Goal: Transaction & Acquisition: Purchase product/service

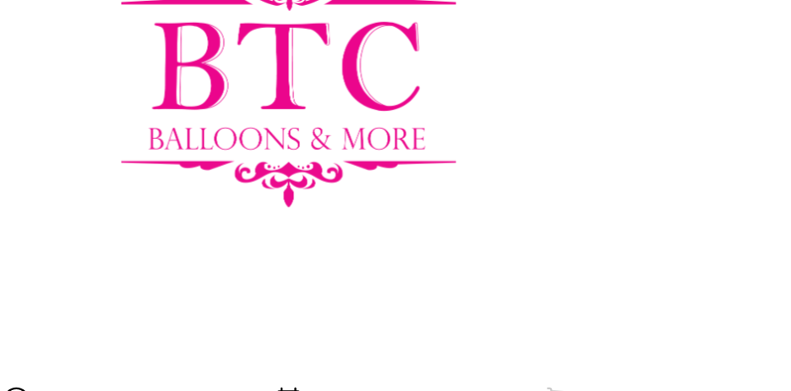
click at [557, 107] on div at bounding box center [395, 122] width 389 height 216
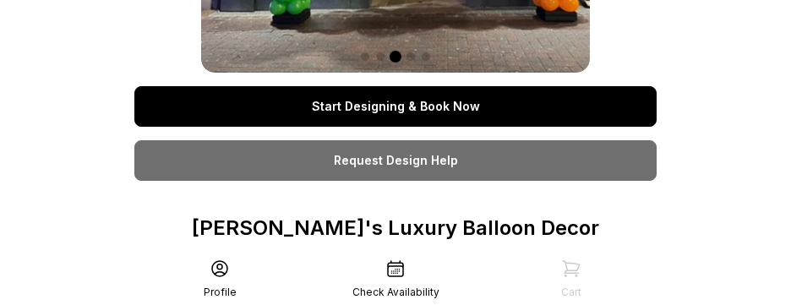
scroll to position [549, 0]
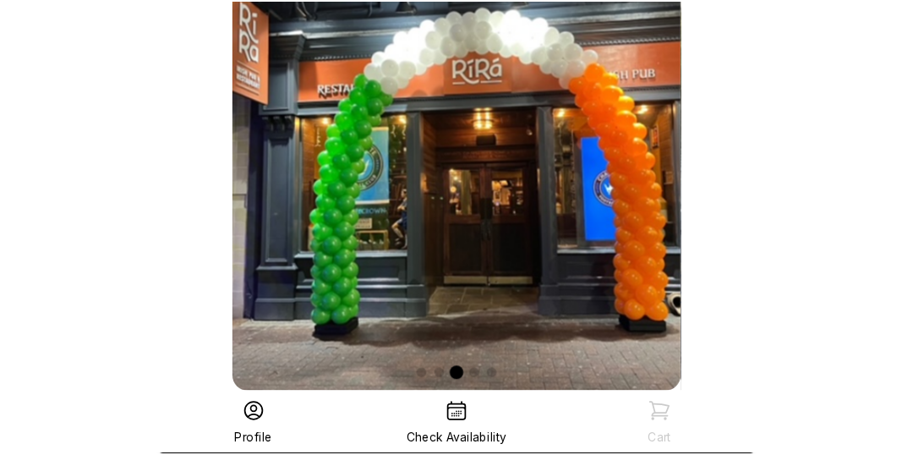
scroll to position [0, 0]
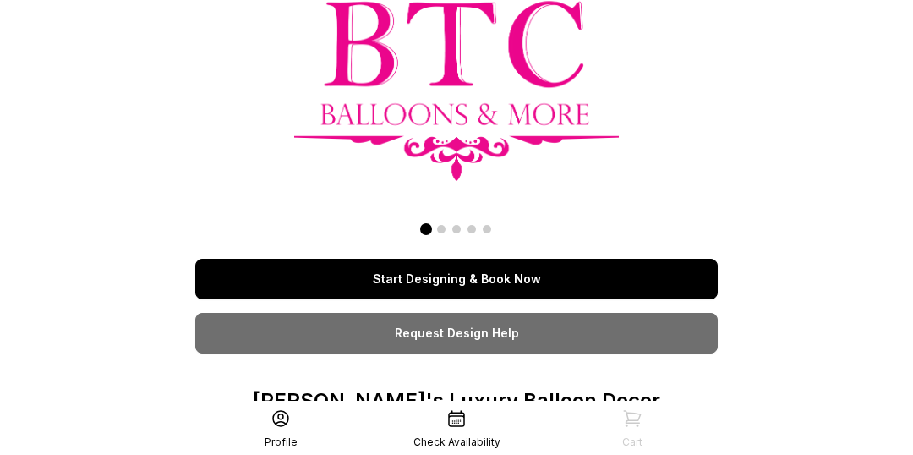
scroll to position [161, 0]
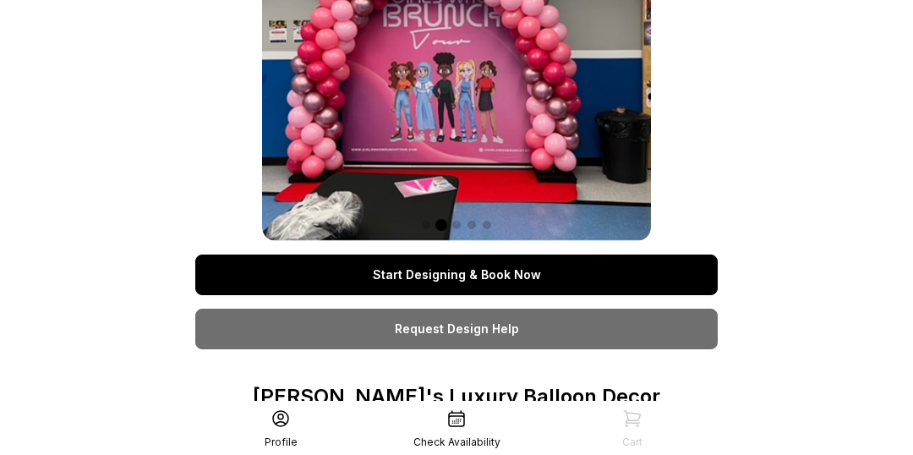
click at [556, 287] on link "Start Designing & Book Now" at bounding box center [456, 274] width 522 height 41
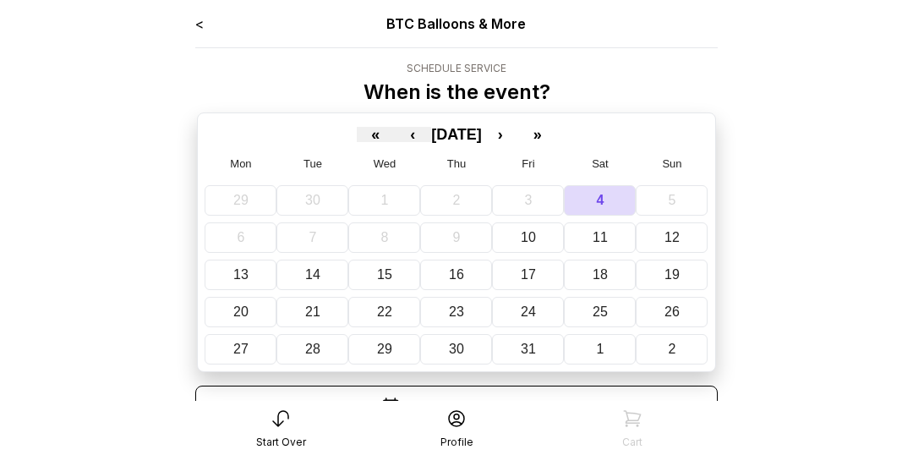
click at [529, 161] on abbr "Fri" at bounding box center [528, 163] width 13 height 13
click at [514, 139] on button "›" at bounding box center [500, 134] width 37 height 15
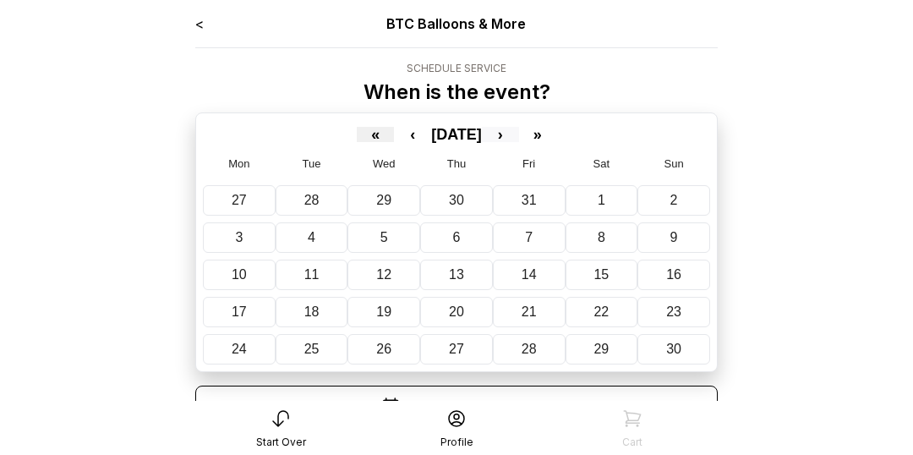
click at [517, 137] on button "›" at bounding box center [500, 134] width 37 height 15
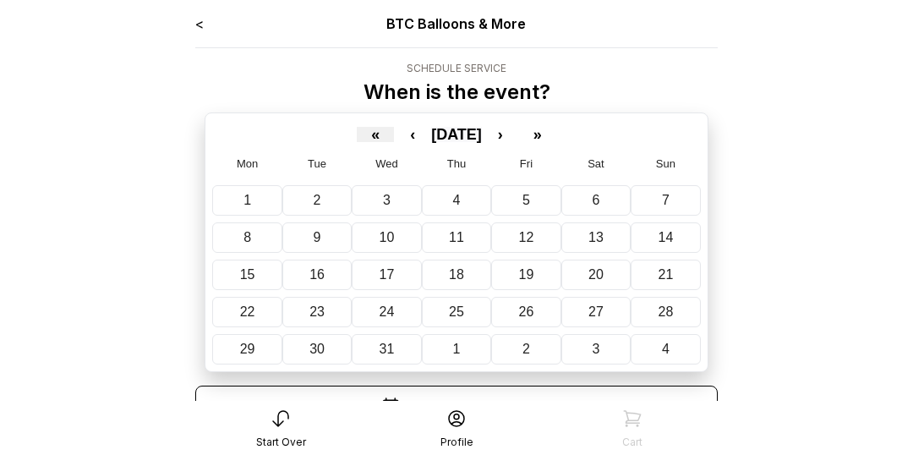
click at [482, 139] on span "[DATE]" at bounding box center [456, 134] width 51 height 17
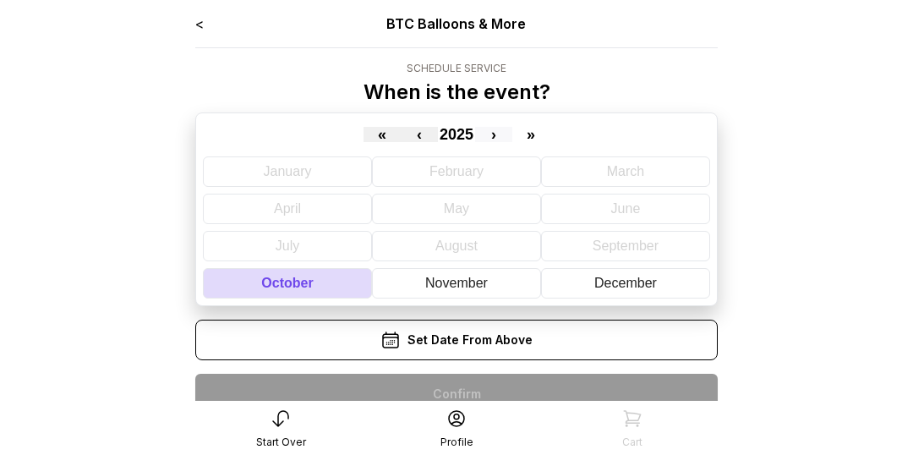
click at [506, 139] on button "›" at bounding box center [493, 134] width 37 height 15
click at [510, 134] on button "›" at bounding box center [493, 134] width 37 height 15
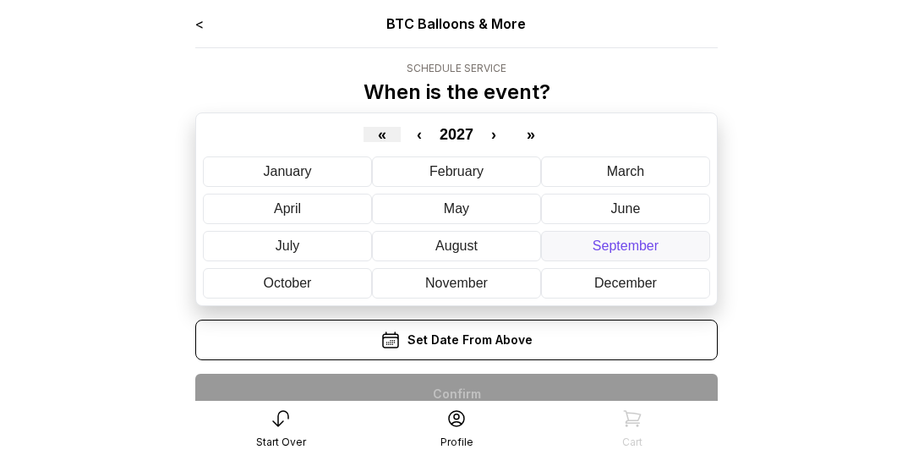
click at [604, 246] on abbr "September" at bounding box center [626, 245] width 66 height 14
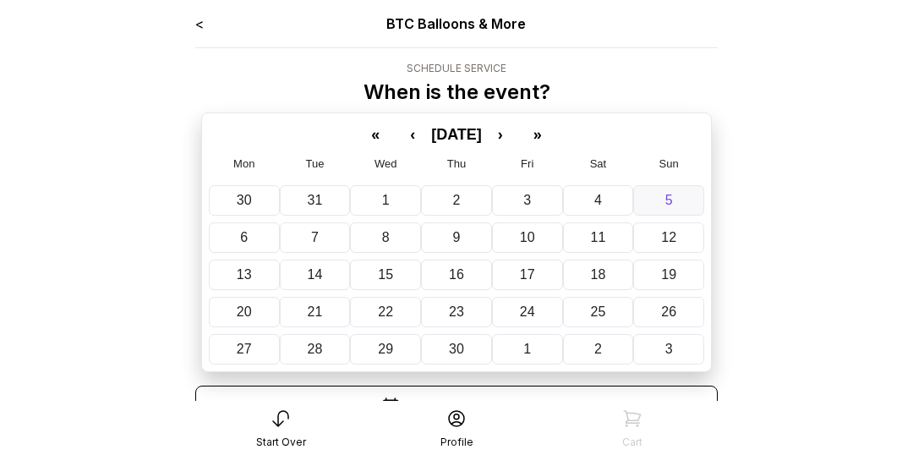
click at [665, 202] on abbr "5" at bounding box center [669, 200] width 8 height 14
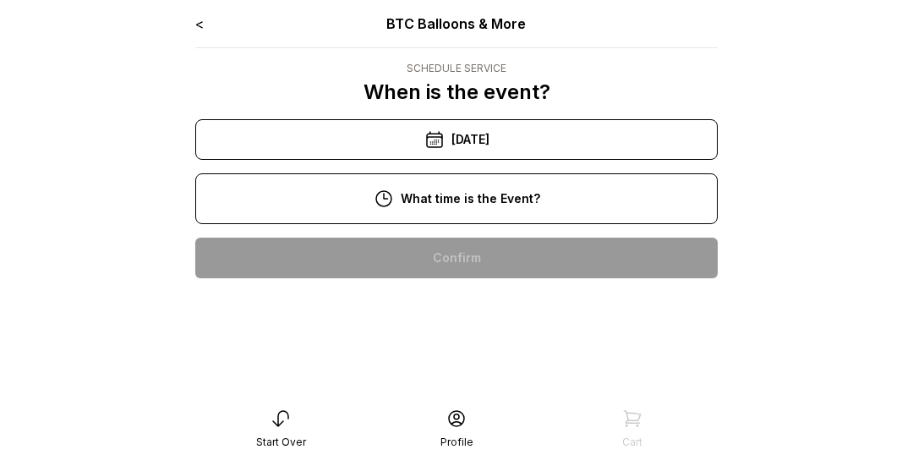
click at [485, 371] on div "12:00 pm" at bounding box center [456, 366] width 495 height 41
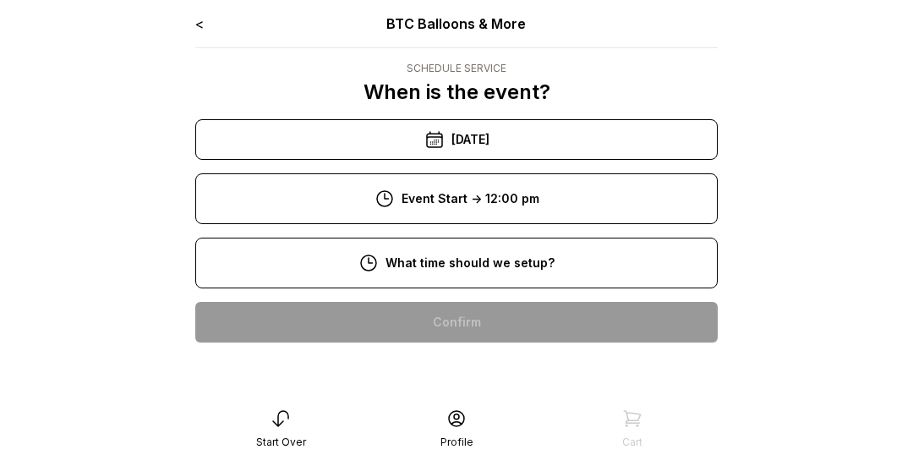
click at [484, 320] on div "8:00 am" at bounding box center [456, 322] width 495 height 41
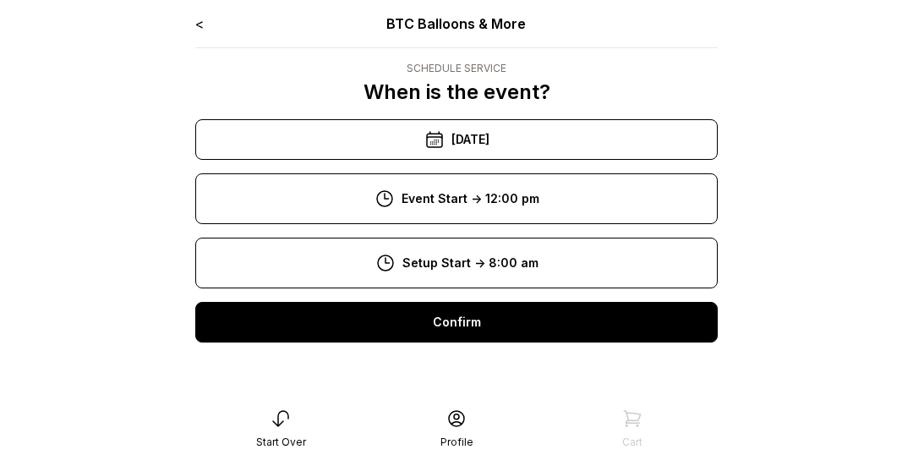
click at [440, 319] on div "Confirm" at bounding box center [456, 322] width 522 height 41
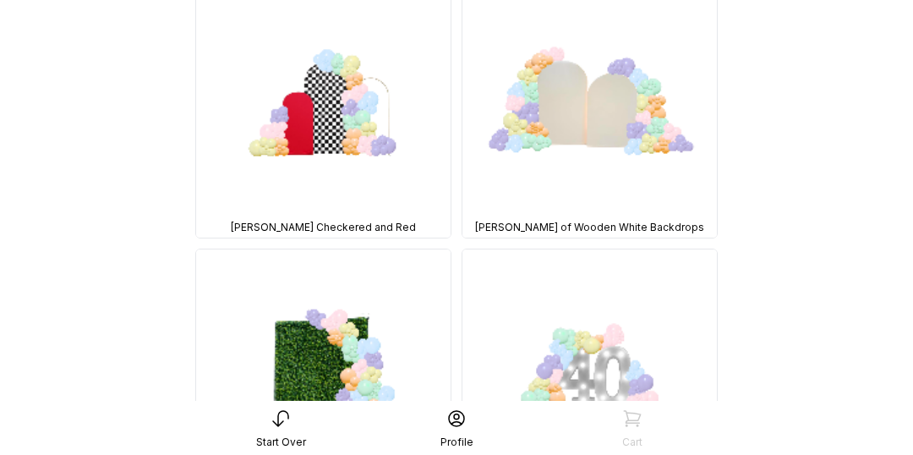
scroll to position [1284, 0]
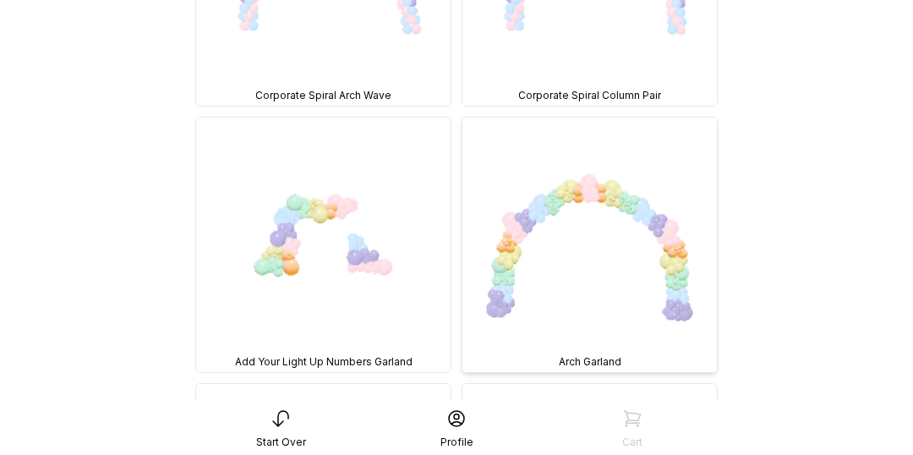
click at [691, 240] on img at bounding box center [589, 244] width 254 height 254
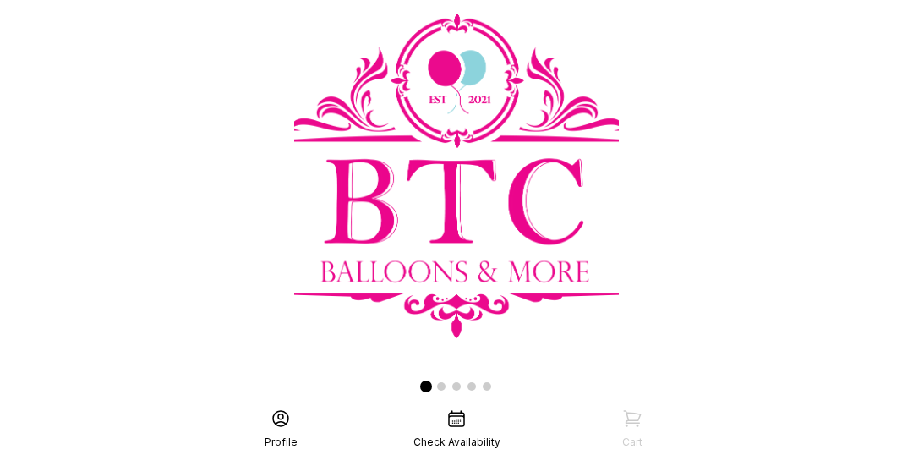
scroll to position [161, 0]
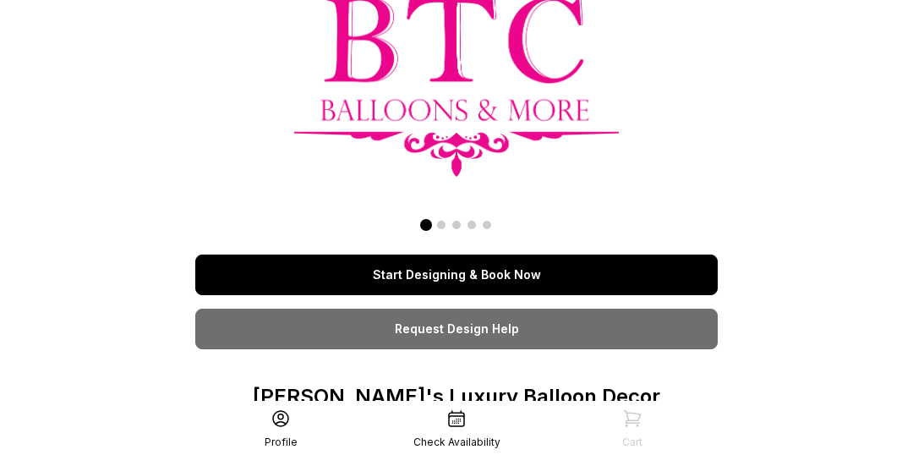
click at [309, 277] on link "Start Designing & Book Now" at bounding box center [456, 274] width 522 height 41
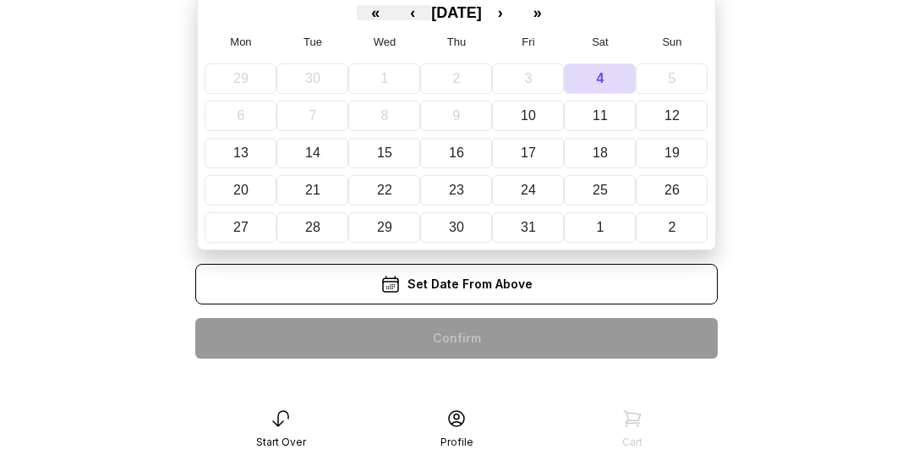
scroll to position [131, 0]
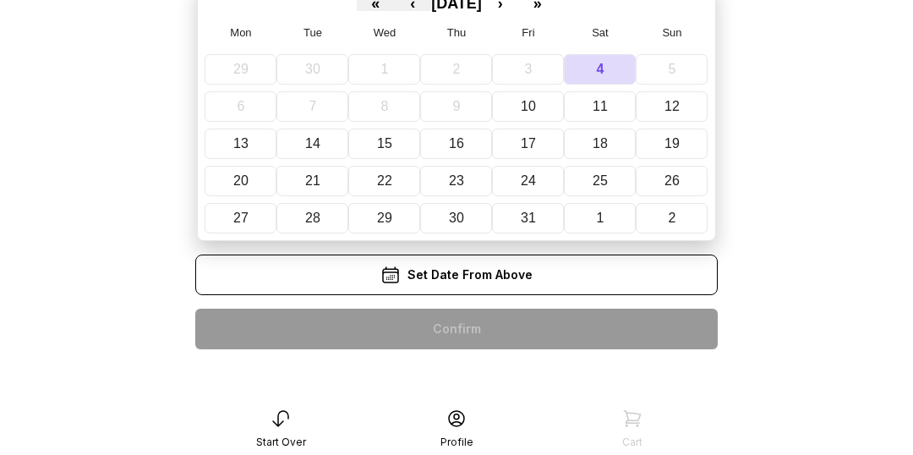
click at [491, 271] on div "Set Date From Above" at bounding box center [456, 274] width 522 height 41
click at [99, 250] on main "< BTC Balloons & More Schedule Service When is the event? « ‹ October 2025 › » …" at bounding box center [456, 148] width 913 height 558
click at [500, 279] on div "Set Date From Above" at bounding box center [456, 274] width 522 height 41
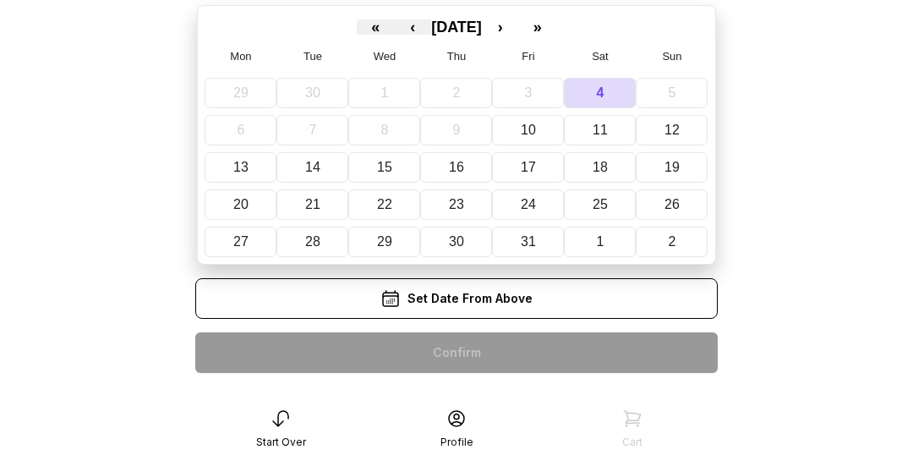
scroll to position [106, 0]
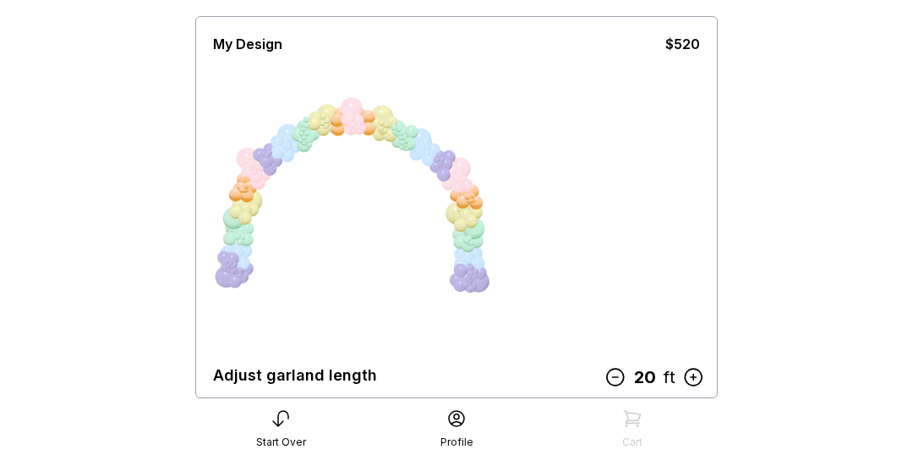
scroll to position [105, 0]
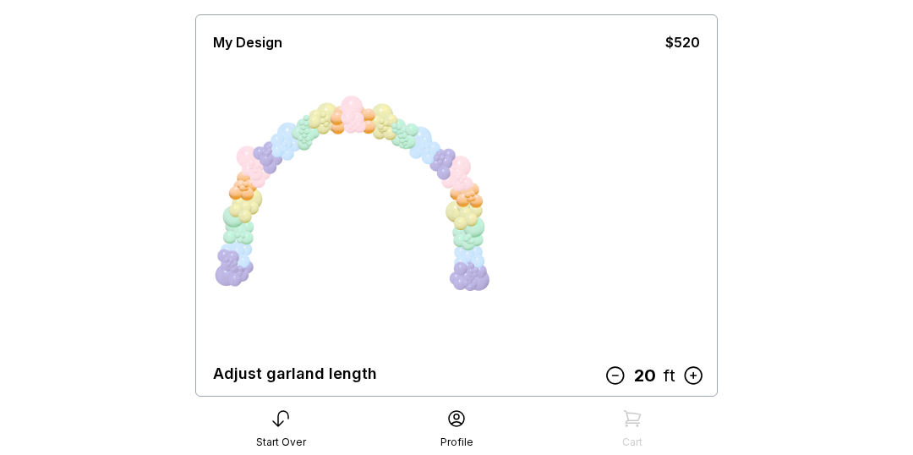
click at [615, 377] on icon at bounding box center [615, 375] width 22 height 22
click at [619, 378] on icon at bounding box center [619, 375] width 22 height 22
click at [618, 378] on icon at bounding box center [619, 375] width 22 height 22
click at [620, 379] on icon at bounding box center [619, 375] width 22 height 22
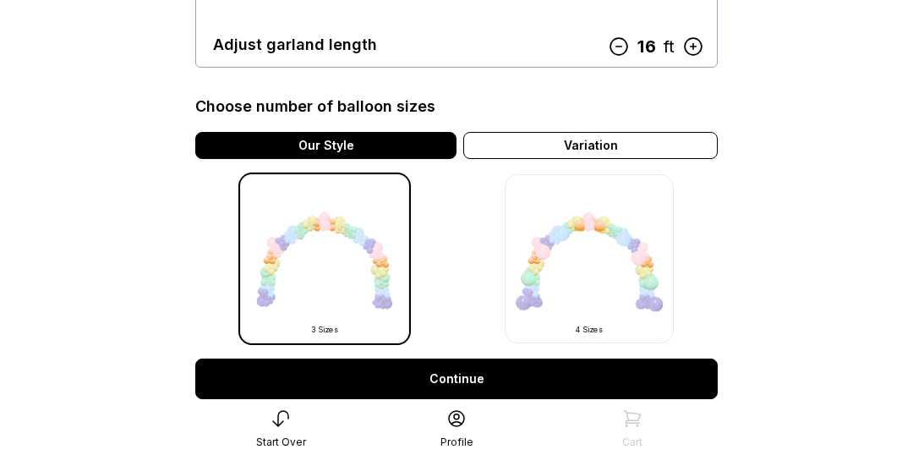
scroll to position [429, 0]
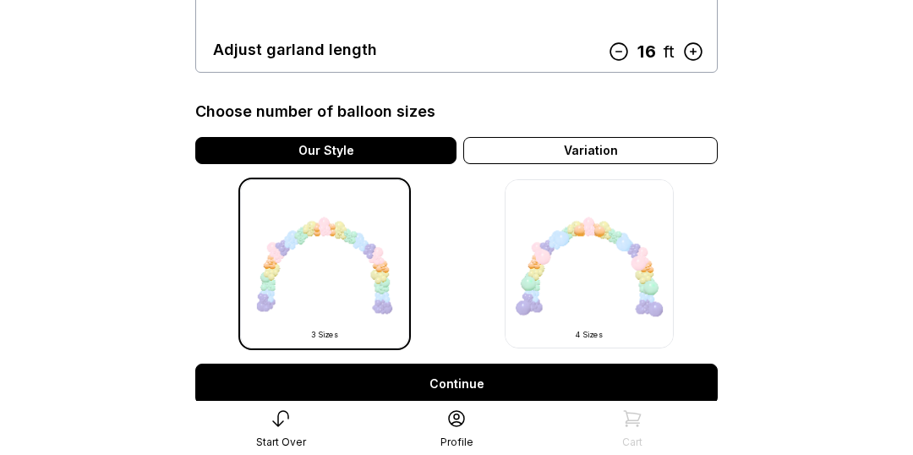
click at [478, 386] on link "Continue" at bounding box center [456, 383] width 522 height 41
click at [476, 387] on link "Continue" at bounding box center [456, 383] width 522 height 41
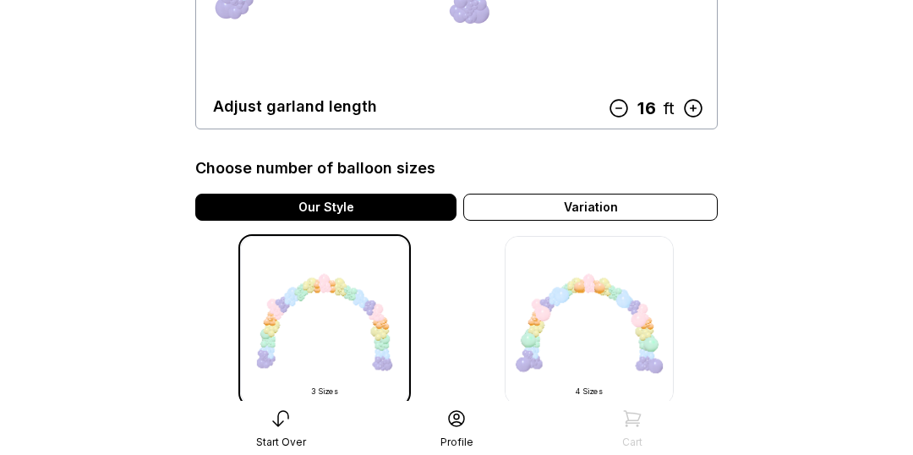
scroll to position [377, 0]
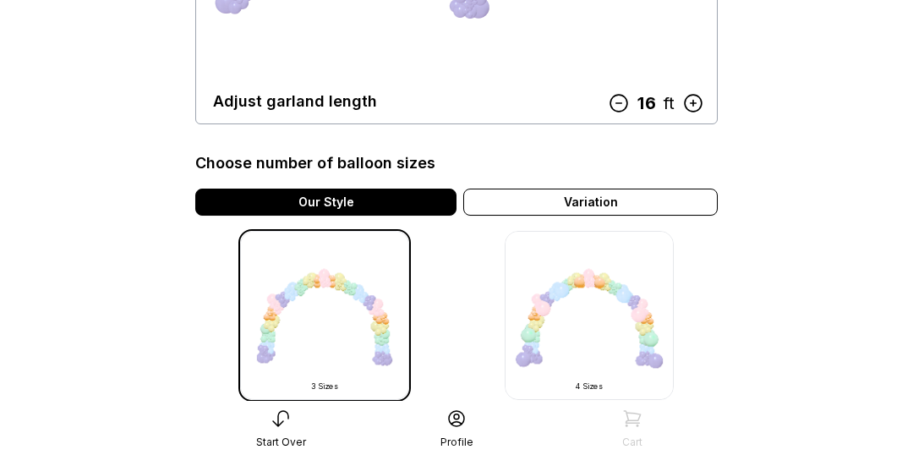
click at [336, 321] on img at bounding box center [324, 315] width 169 height 169
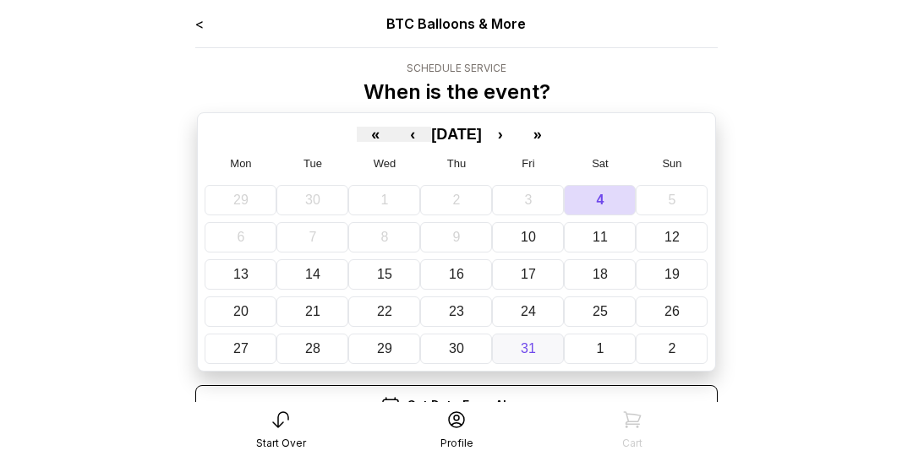
click at [544, 334] on button "31" at bounding box center [528, 349] width 72 height 30
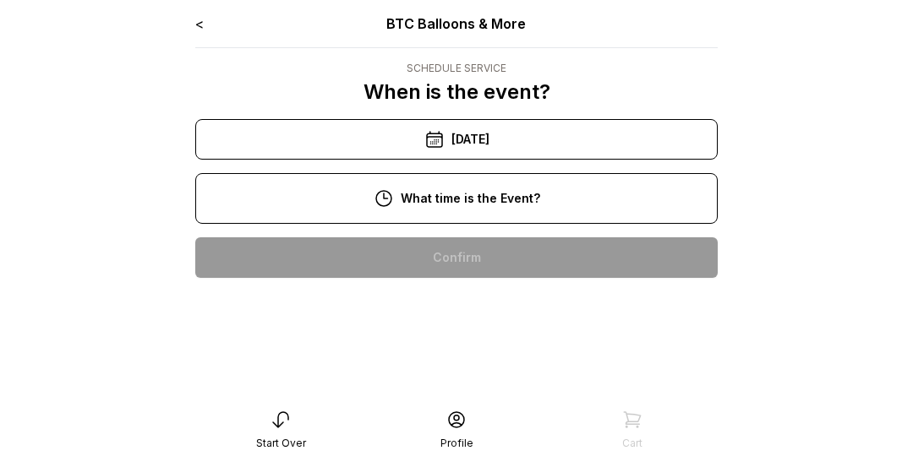
click at [198, 29] on link "<" at bounding box center [199, 23] width 8 height 17
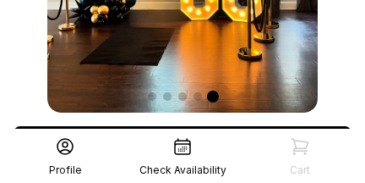
scroll to position [172, 0]
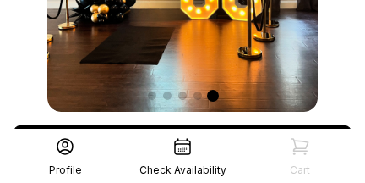
click at [182, 146] on icon at bounding box center [182, 146] width 15 height 15
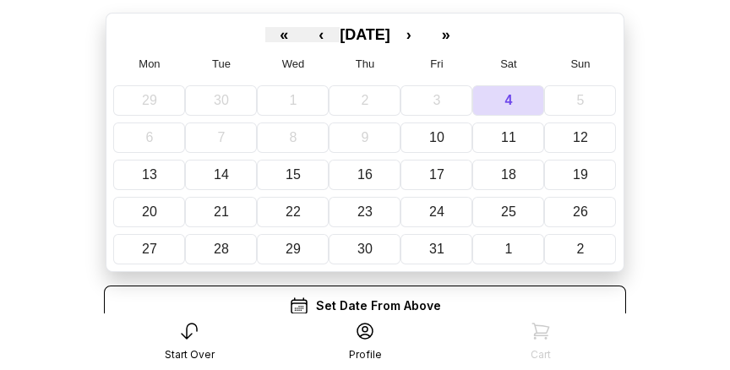
scroll to position [168, 0]
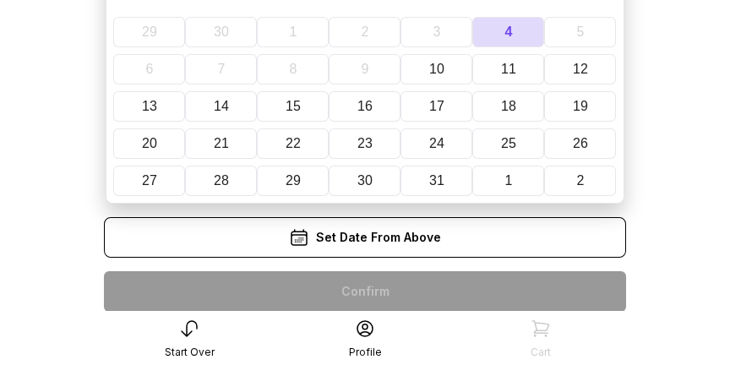
click at [364, 182] on div "Set Date From Above" at bounding box center [365, 237] width 522 height 41
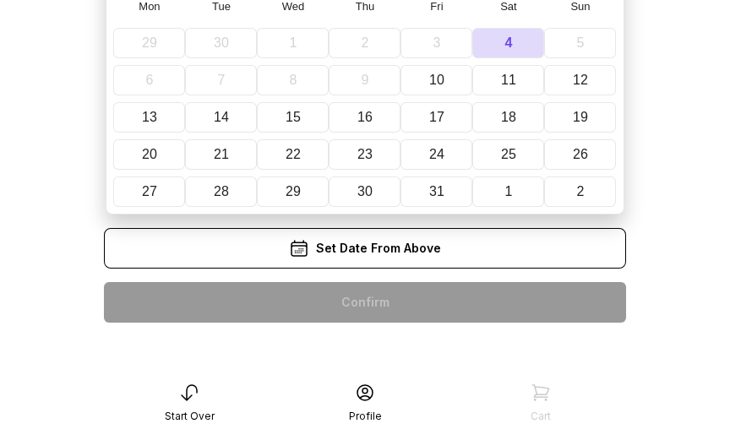
scroll to position [160, 0]
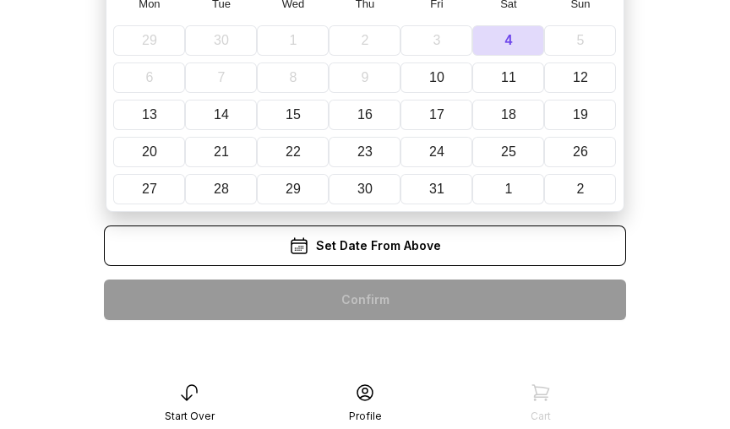
click at [364, 182] on div "< BTC Balloons & More Schedule Service When is the event? « ‹ October 2025 › » …" at bounding box center [365, 94] width 522 height 480
click at [364, 116] on abbr "18" at bounding box center [508, 114] width 15 height 14
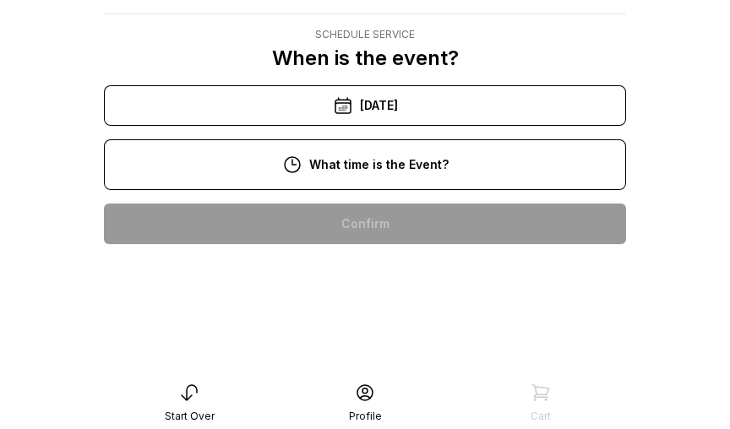
click at [364, 182] on div "1:00 pm" at bounding box center [364, 386] width 495 height 41
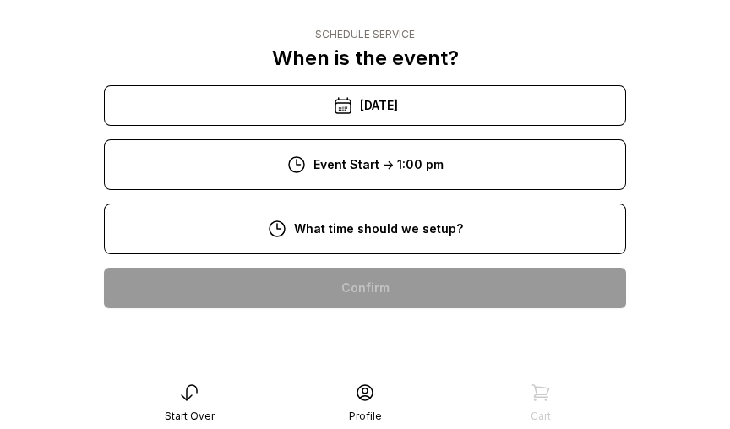
click at [364, 182] on div "8:00 am" at bounding box center [364, 288] width 495 height 41
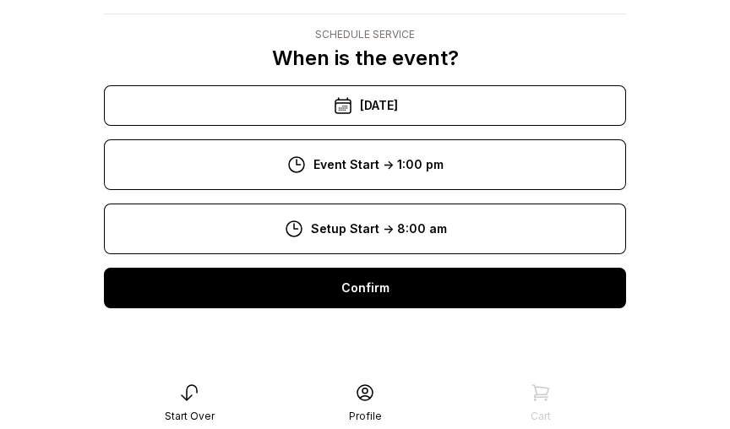
click at [364, 182] on div "Confirm" at bounding box center [365, 288] width 522 height 41
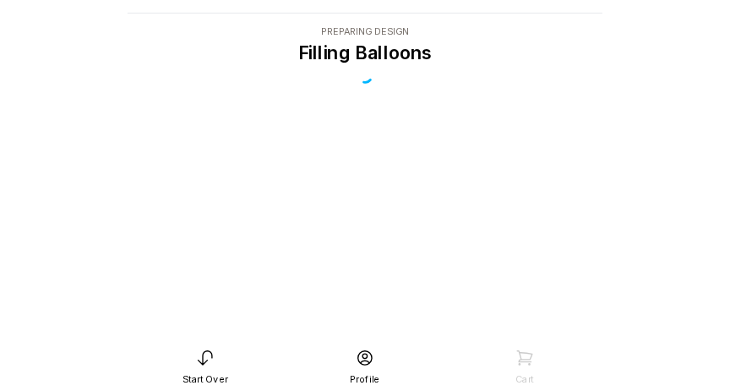
scroll to position [21, 0]
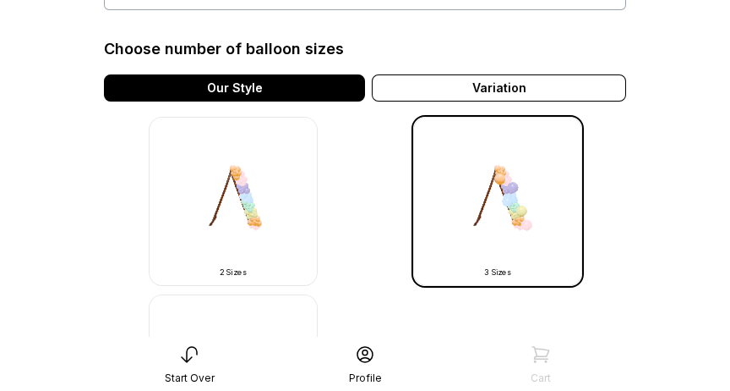
scroll to position [404, 0]
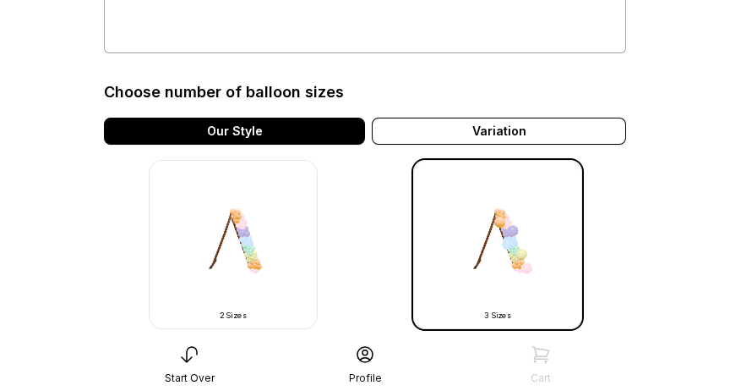
click at [579, 98] on div "Choose number of balloon sizes" at bounding box center [365, 92] width 522 height 24
click at [567, 139] on div "Variation" at bounding box center [499, 130] width 254 height 27
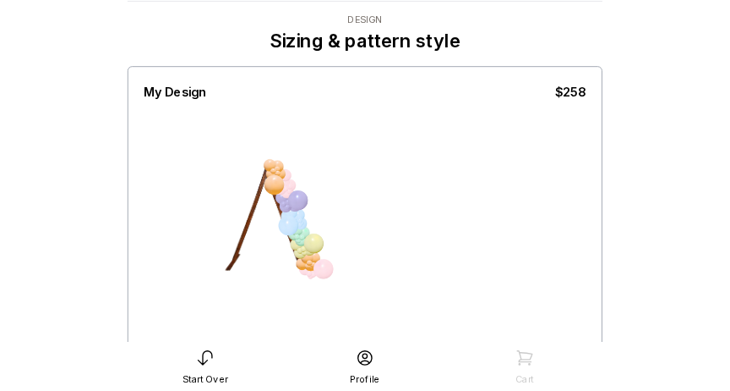
scroll to position [0, 0]
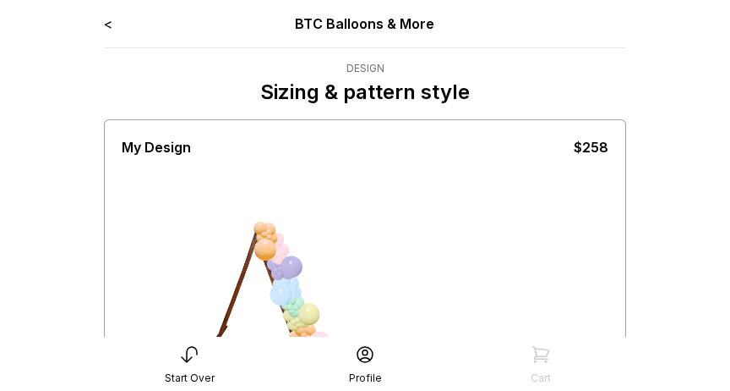
click at [108, 30] on link "<" at bounding box center [108, 23] width 8 height 17
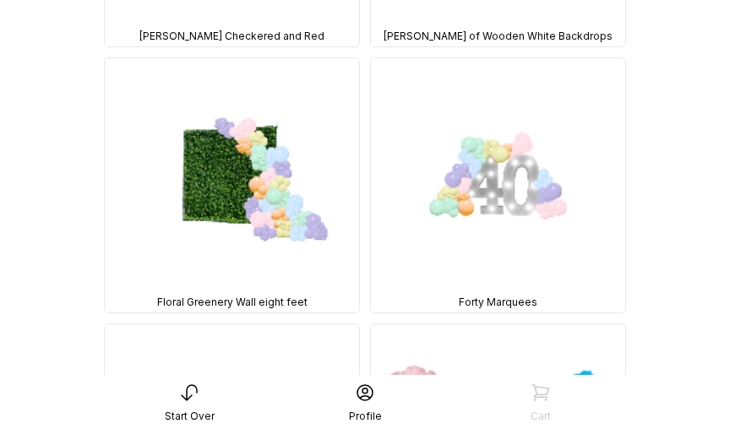
scroll to position [1474, 0]
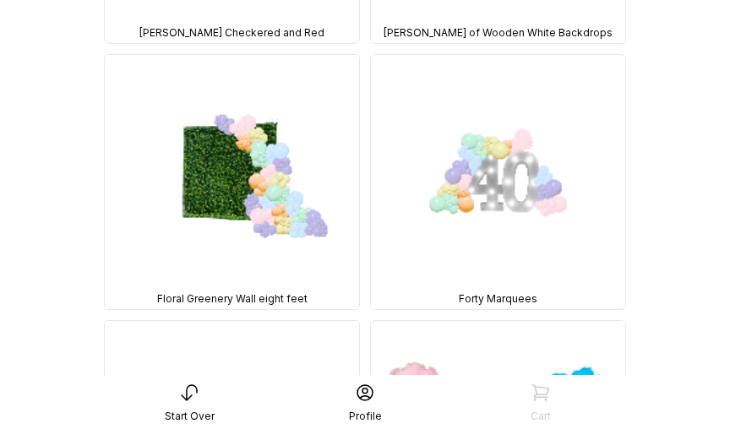
click at [528, 232] on img at bounding box center [498, 182] width 254 height 254
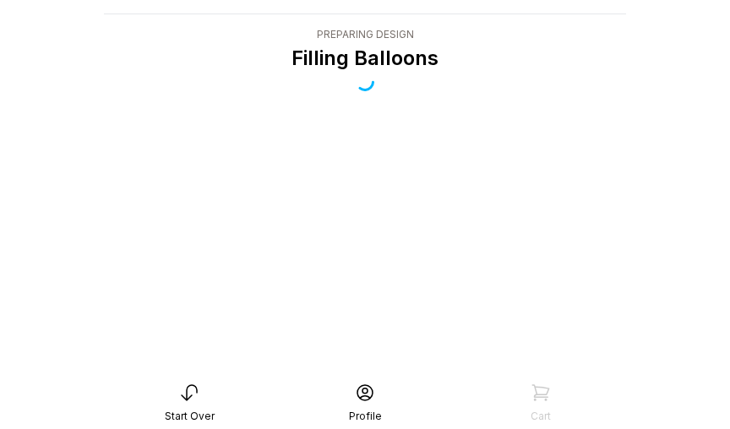
scroll to position [55, 0]
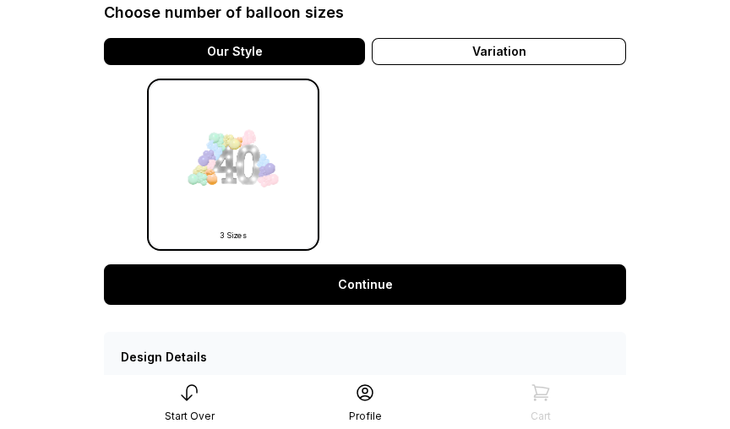
scroll to position [484, 0]
click at [445, 293] on link "Continue" at bounding box center [365, 285] width 522 height 41
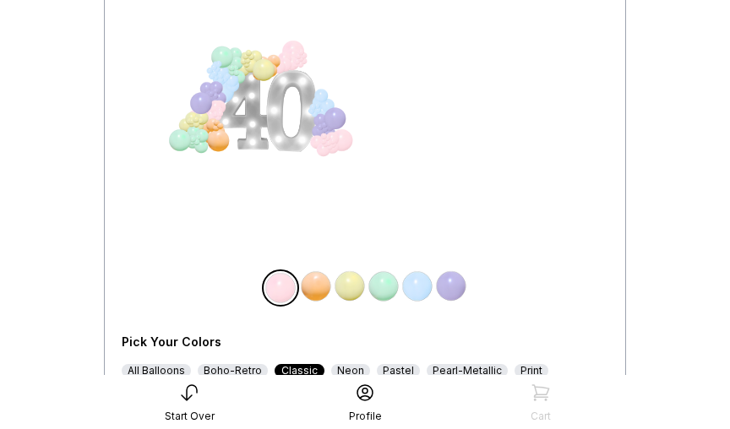
scroll to position [208, 0]
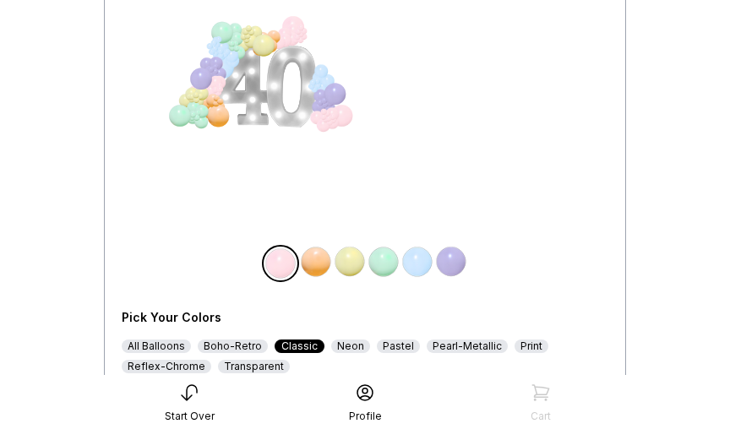
click at [289, 278] on img at bounding box center [281, 264] width 34 height 34
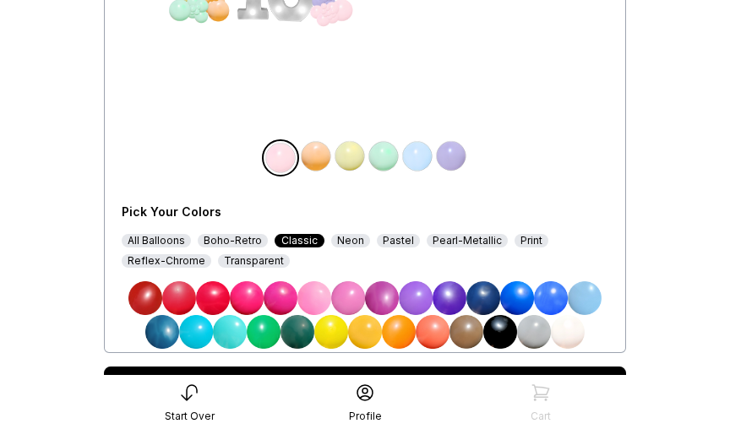
scroll to position [314, 0]
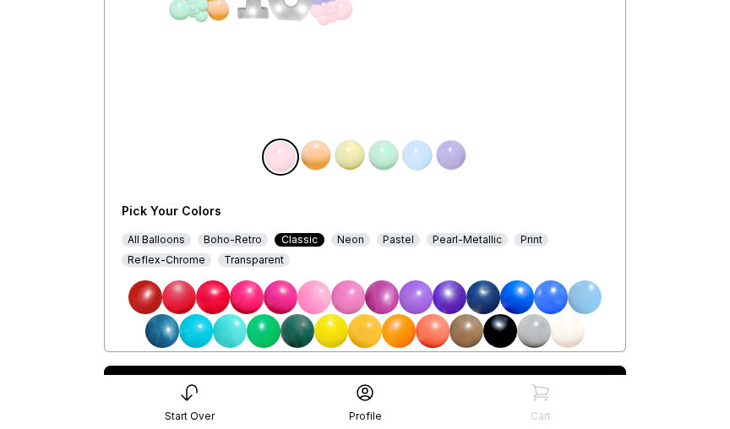
click at [384, 316] on img at bounding box center [399, 331] width 34 height 34
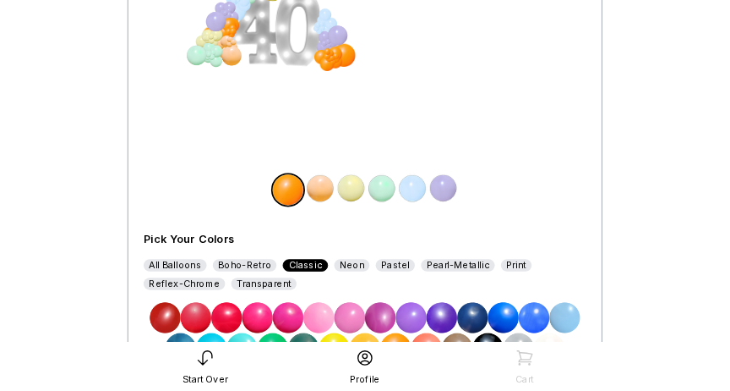
scroll to position [258, 0]
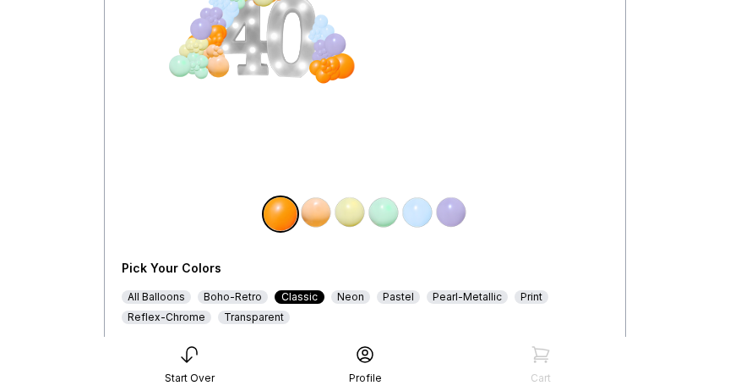
click at [356, 227] on img at bounding box center [350, 212] width 34 height 34
click at [192, 68] on div at bounding box center [179, 65] width 25 height 25
click at [380, 224] on img at bounding box center [384, 212] width 34 height 34
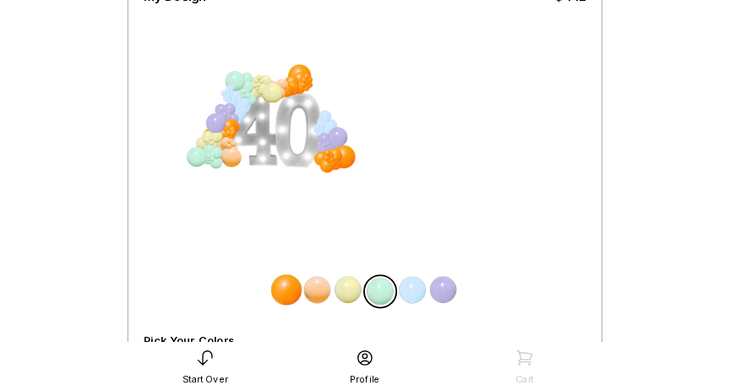
scroll to position [0, 0]
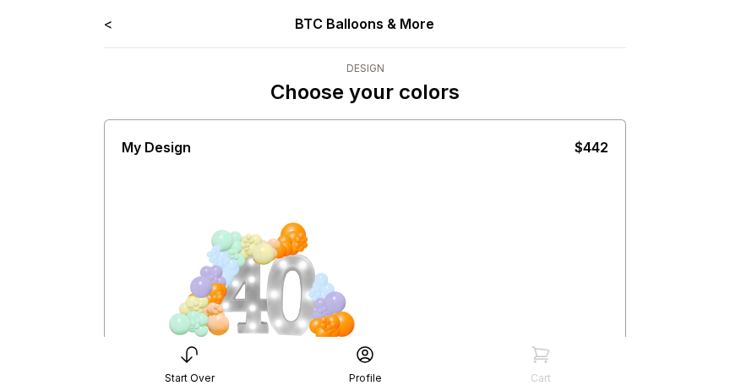
click at [107, 22] on link "<" at bounding box center [108, 23] width 8 height 17
click at [104, 19] on link "<" at bounding box center [108, 23] width 8 height 17
click at [112, 23] on link "<" at bounding box center [108, 23] width 8 height 17
click at [104, 18] on link "<" at bounding box center [108, 23] width 8 height 17
click at [104, 30] on link "<" at bounding box center [108, 23] width 8 height 17
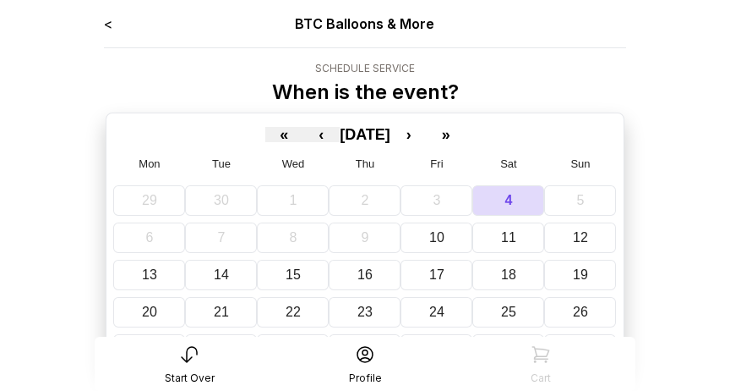
click at [124, 27] on div "< BTC Balloons & More" at bounding box center [365, 24] width 522 height 20
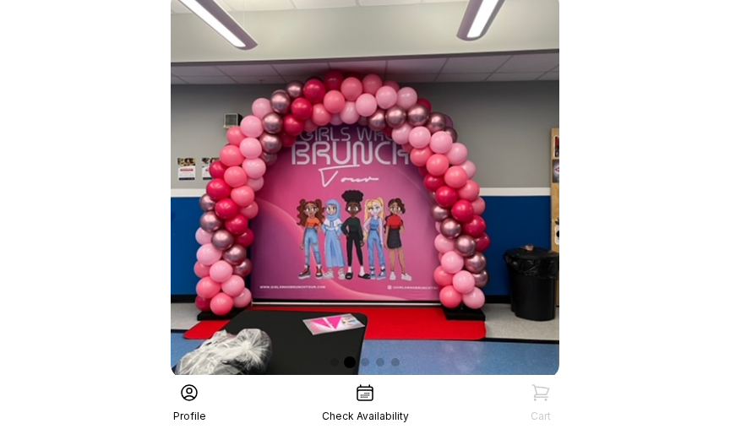
scroll to position [25, 0]
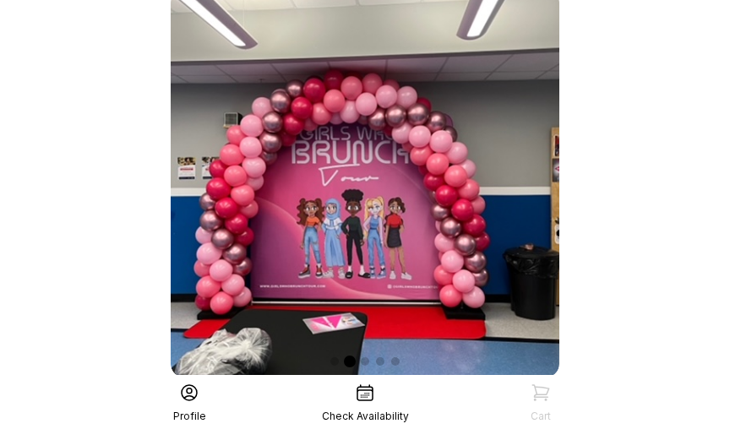
click at [358, 390] on icon at bounding box center [365, 392] width 15 height 15
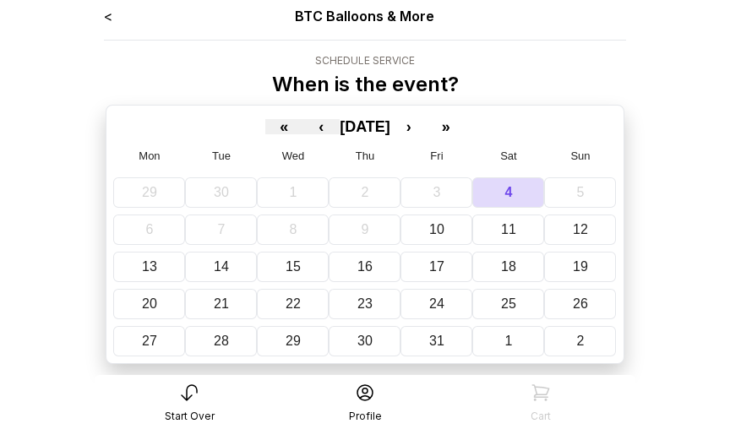
scroll to position [8, 0]
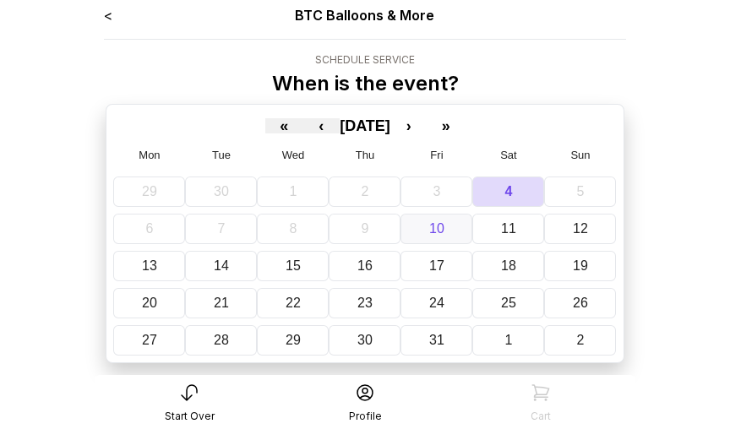
click at [437, 223] on abbr "10" at bounding box center [436, 228] width 15 height 14
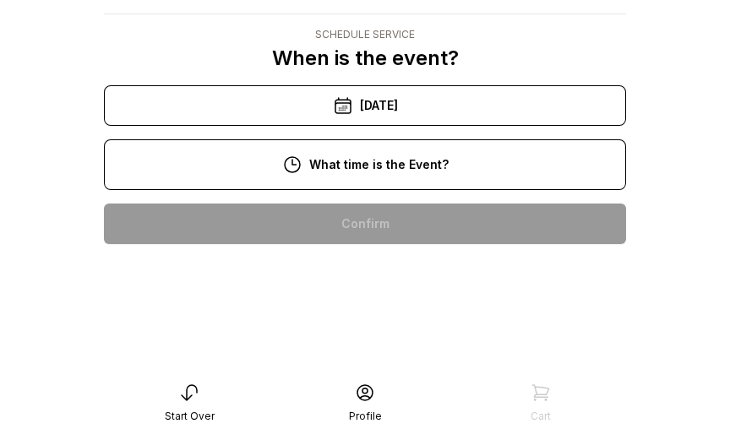
click at [395, 258] on div "11:00 am" at bounding box center [364, 278] width 495 height 41
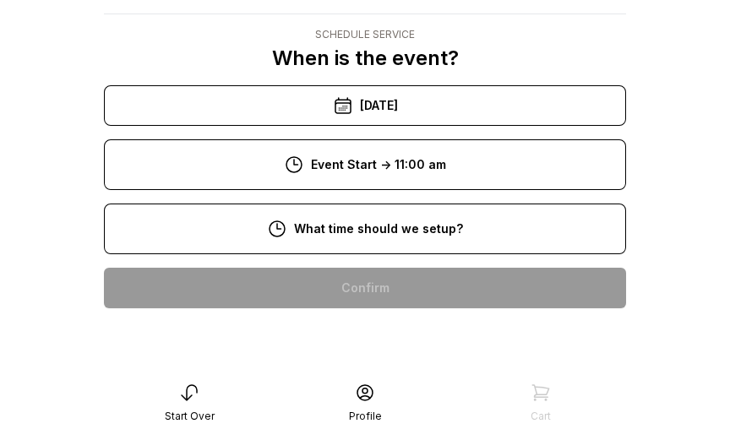
scroll to position [159, 0]
click at [410, 268] on div "8:00 am" at bounding box center [364, 288] width 495 height 41
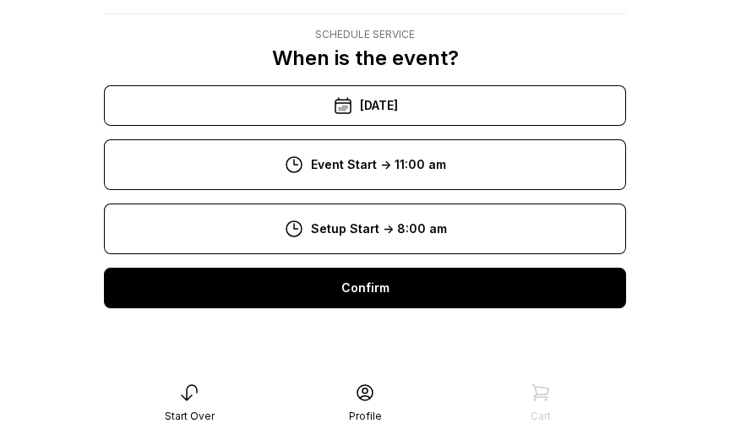
scroll to position [55, 0]
click at [376, 271] on div "Confirm" at bounding box center [365, 288] width 522 height 41
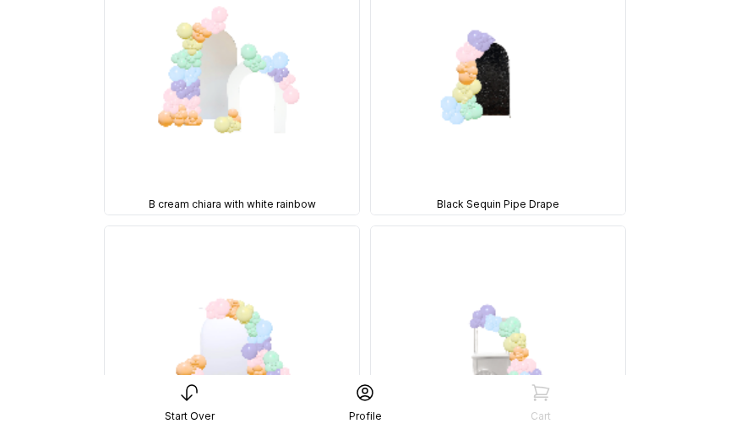
click at [231, 94] on img at bounding box center [232, 87] width 254 height 254
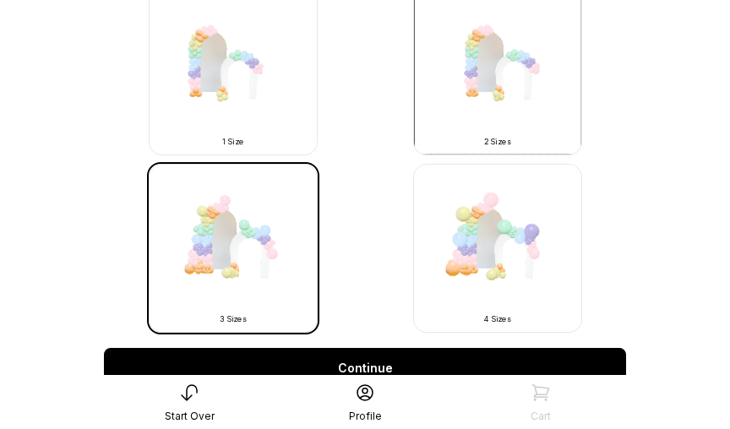
scroll to position [578, 0]
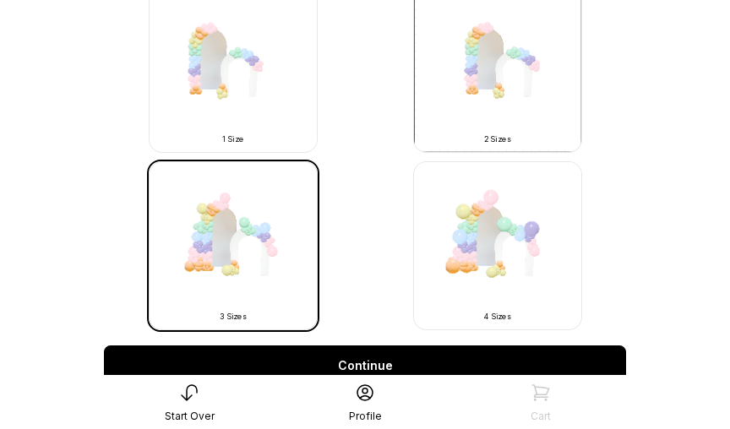
click at [260, 89] on img at bounding box center [233, 68] width 169 height 169
click at [236, 101] on img at bounding box center [233, 68] width 169 height 169
click at [231, 95] on img at bounding box center [233, 68] width 169 height 169
click at [226, 106] on img at bounding box center [233, 68] width 169 height 169
click at [225, 109] on img at bounding box center [233, 68] width 169 height 169
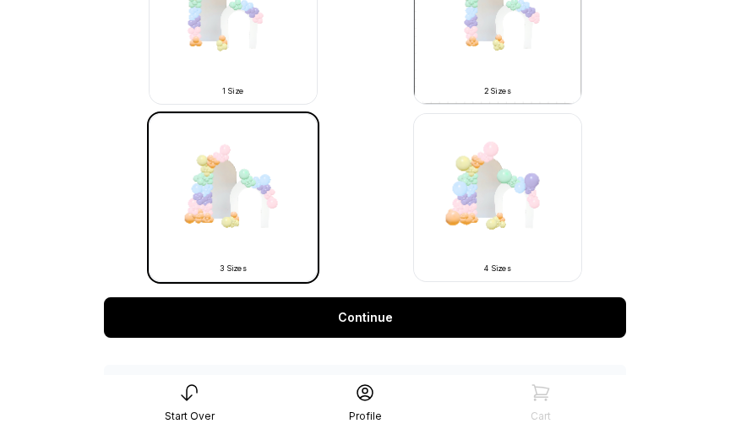
click at [357, 314] on link "Continue" at bounding box center [365, 318] width 522 height 41
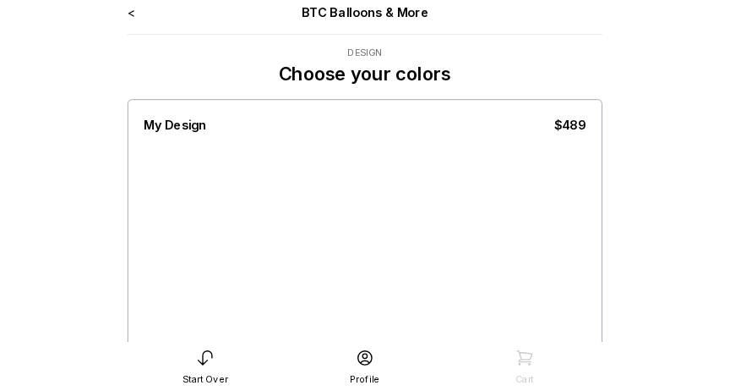
scroll to position [21, 0]
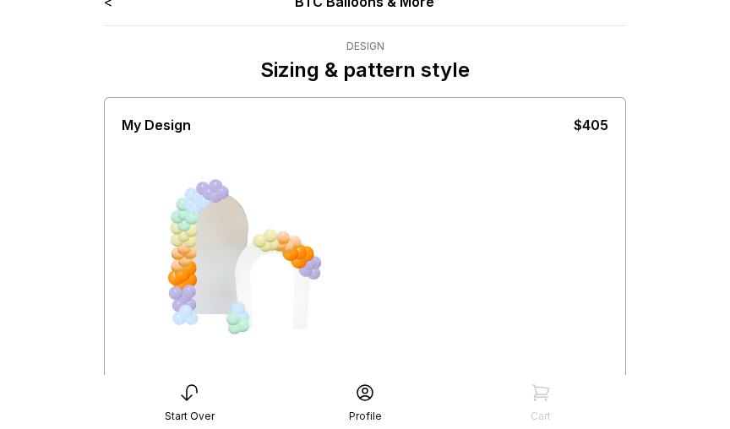
scroll to position [106, 0]
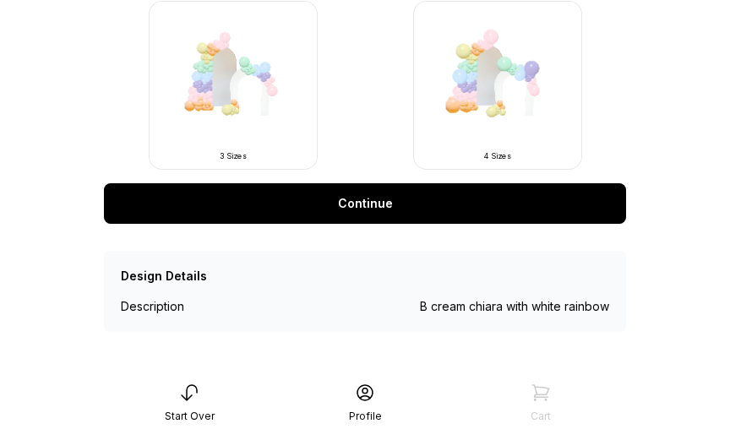
click at [447, 205] on link "Continue" at bounding box center [365, 203] width 522 height 41
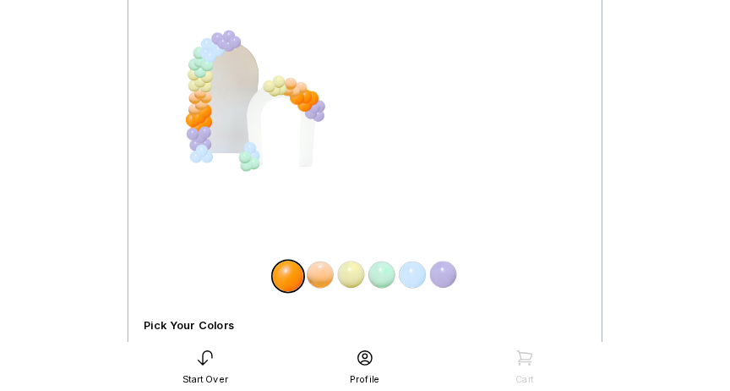
scroll to position [170, 0]
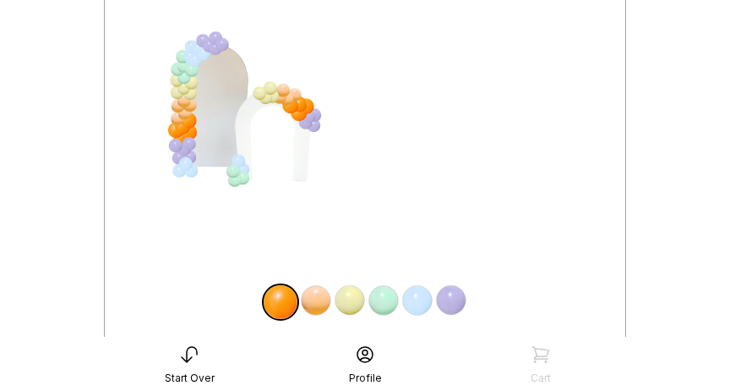
click at [195, 60] on div at bounding box center [196, 60] width 16 height 16
click at [200, 49] on div at bounding box center [204, 54] width 16 height 16
click at [205, 57] on div at bounding box center [204, 54] width 16 height 16
click at [185, 123] on div at bounding box center [178, 119] width 16 height 16
click at [178, 126] on div at bounding box center [183, 126] width 16 height 16
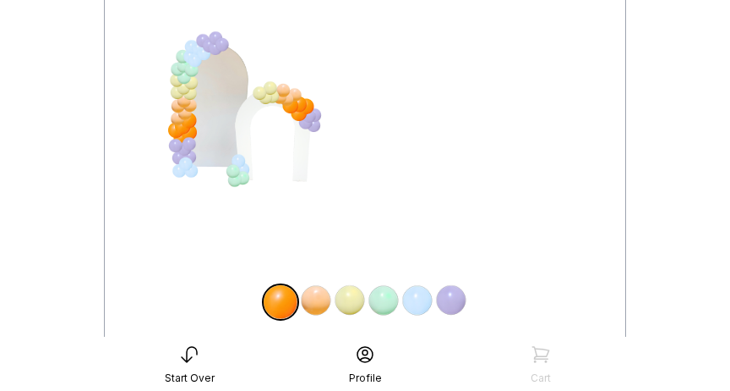
click at [184, 131] on div at bounding box center [183, 126] width 16 height 16
click at [190, 127] on div at bounding box center [189, 120] width 16 height 16
click at [289, 103] on div at bounding box center [287, 99] width 16 height 16
click at [456, 309] on img at bounding box center [451, 300] width 34 height 34
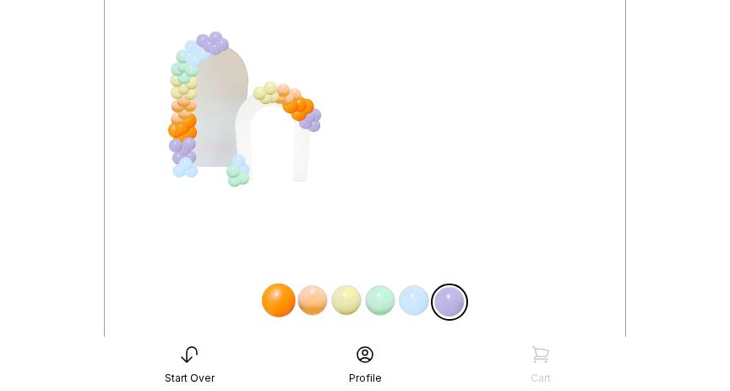
click at [364, 314] on img at bounding box center [380, 300] width 34 height 34
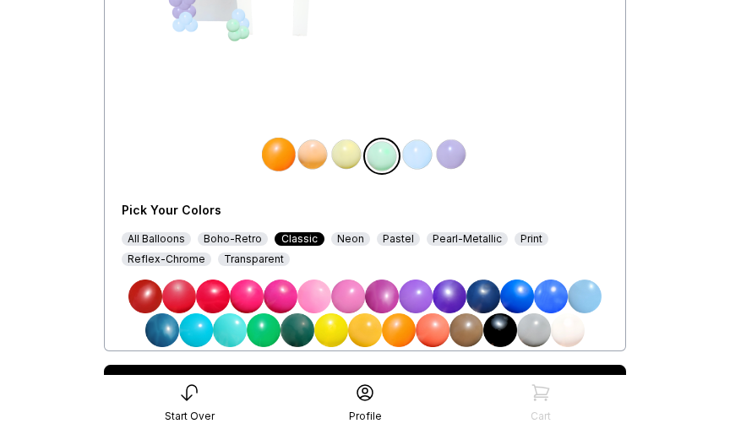
scroll to position [311, 0]
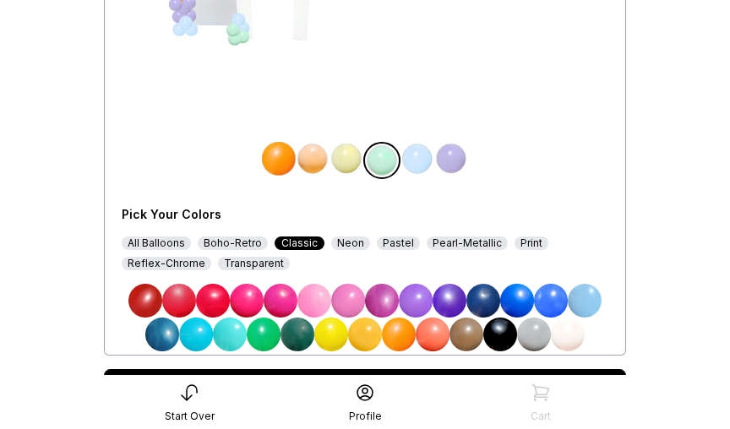
click at [335, 305] on img at bounding box center [348, 301] width 34 height 34
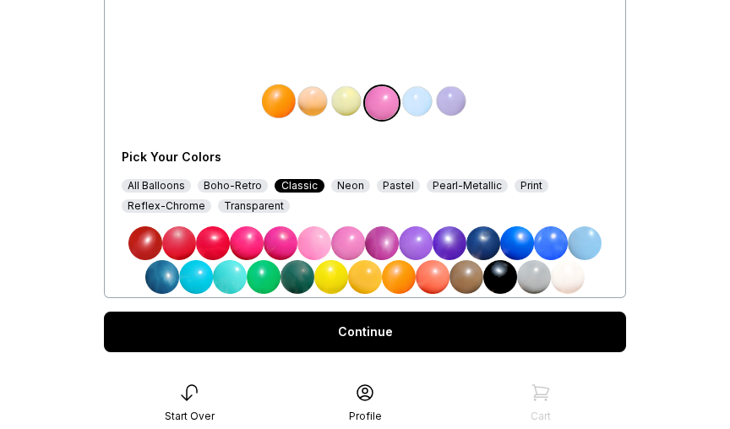
scroll to position [402, 0]
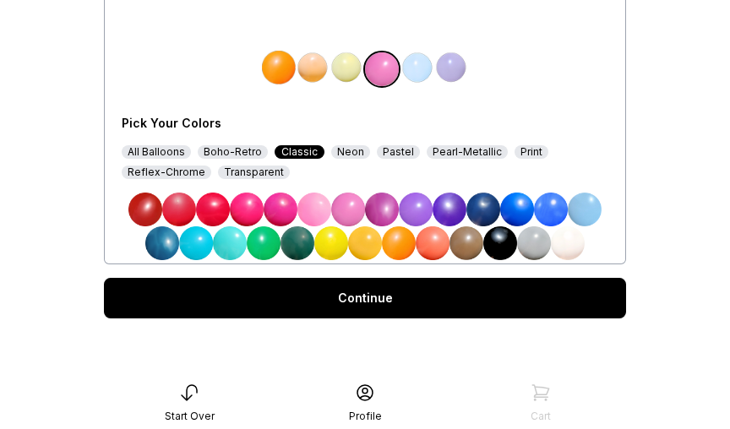
click at [369, 290] on link "Continue" at bounding box center [365, 298] width 522 height 41
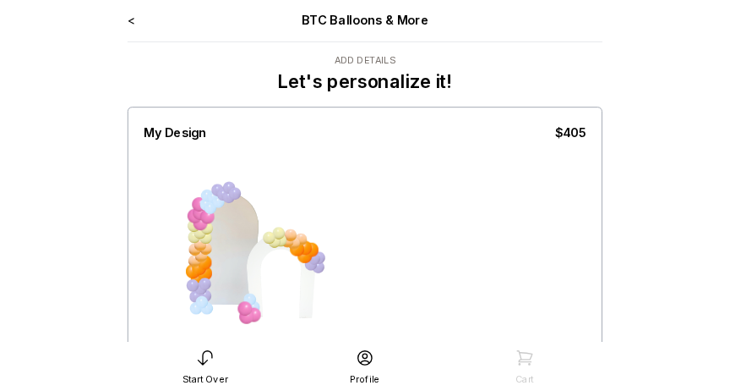
scroll to position [3, 0]
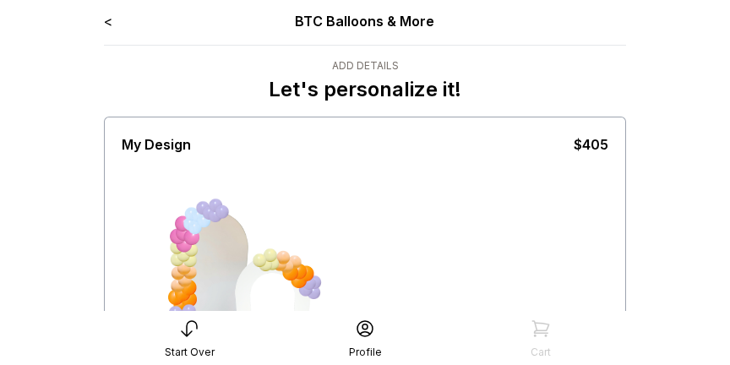
click at [557, 145] on div "My Design $405" at bounding box center [365, 144] width 487 height 20
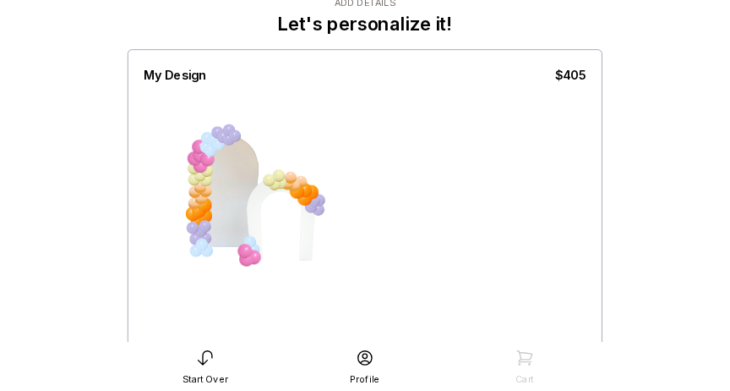
scroll to position [0, 0]
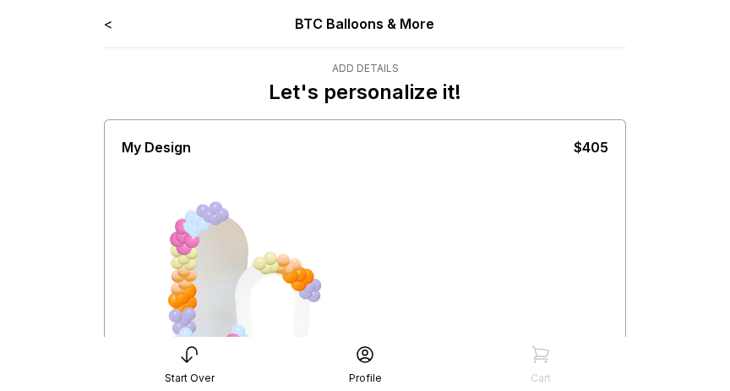
click at [111, 29] on link "<" at bounding box center [108, 23] width 8 height 17
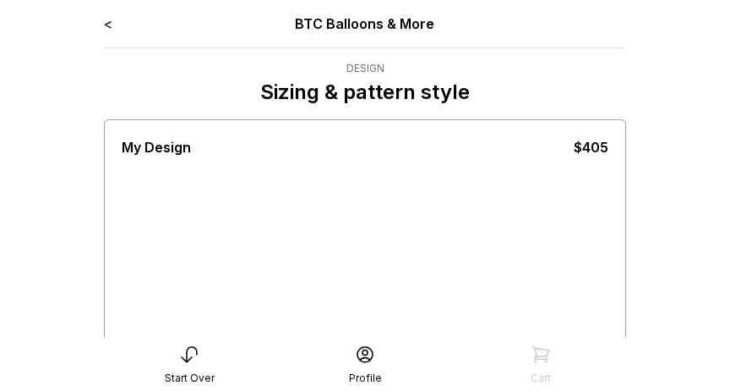
click at [194, 376] on div "Start Over" at bounding box center [190, 378] width 50 height 14
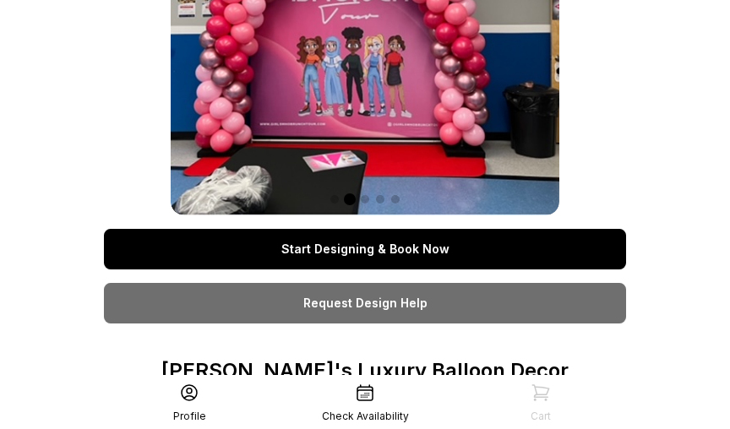
scroll to position [189, 0]
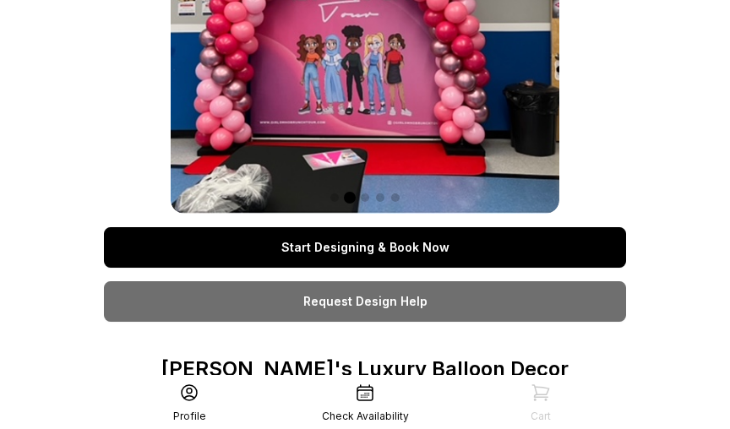
click at [460, 247] on link "Start Designing & Book Now" at bounding box center [365, 247] width 522 height 41
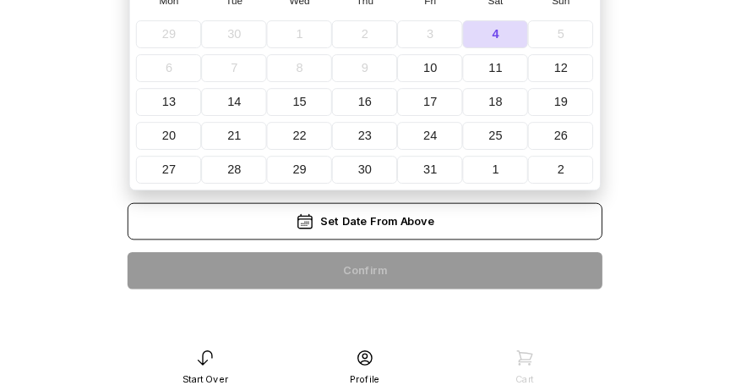
scroll to position [21, 0]
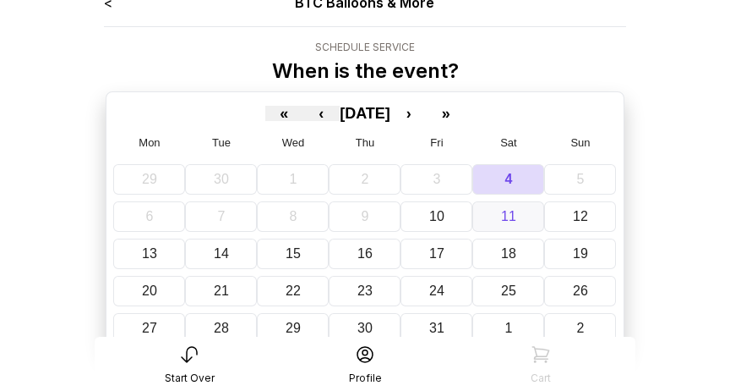
click at [506, 220] on abbr "11" at bounding box center [508, 216] width 15 height 14
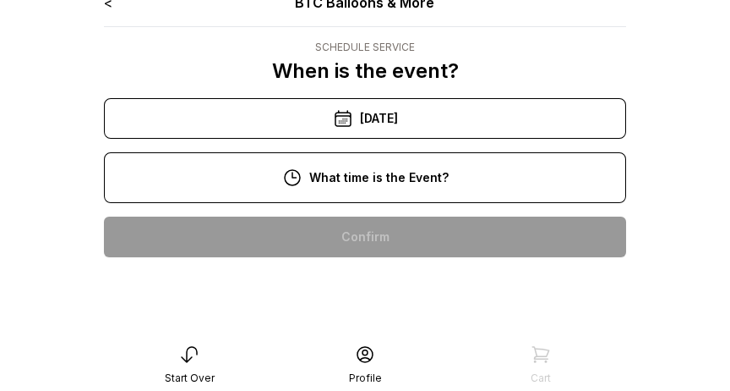
click at [407, 247] on div "10:00 am" at bounding box center [364, 236] width 495 height 41
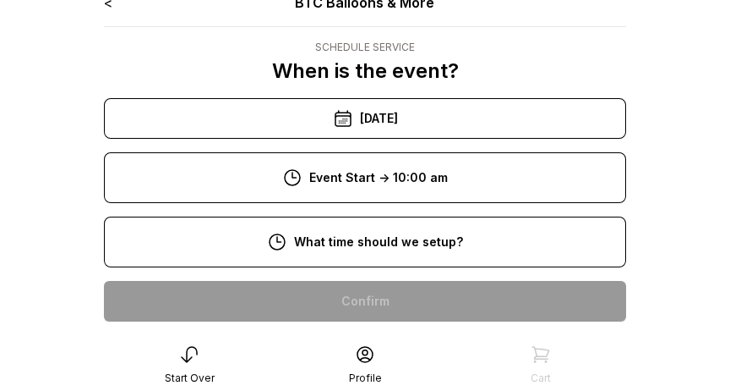
click at [406, 312] on div "8:00 am" at bounding box center [364, 301] width 495 height 41
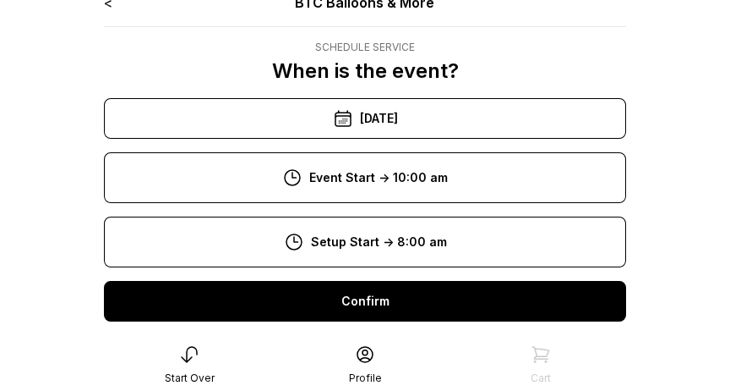
click at [429, 315] on div "Confirm" at bounding box center [365, 301] width 522 height 41
click at [438, 305] on div "Confirm" at bounding box center [365, 301] width 522 height 41
click at [384, 309] on div "Confirm" at bounding box center [365, 301] width 522 height 41
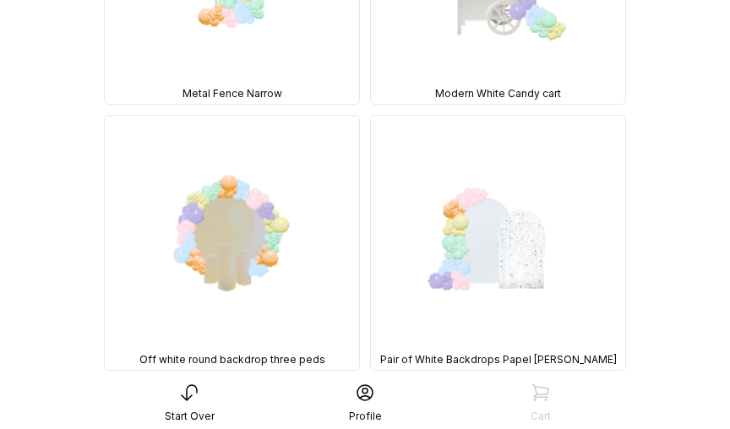
click at [514, 257] on img at bounding box center [498, 243] width 254 height 254
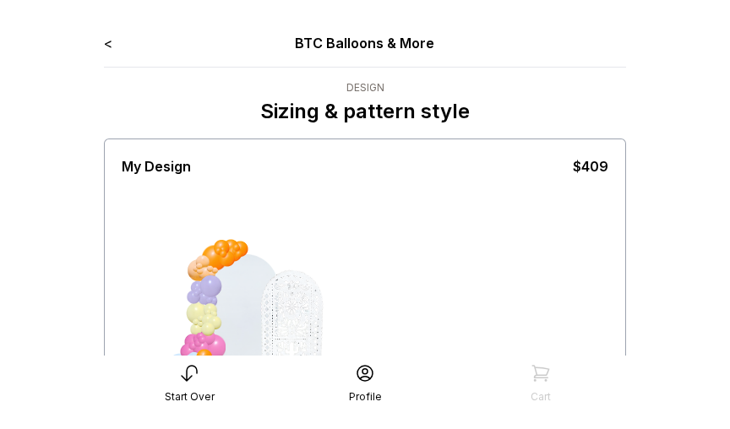
scroll to position [101, 0]
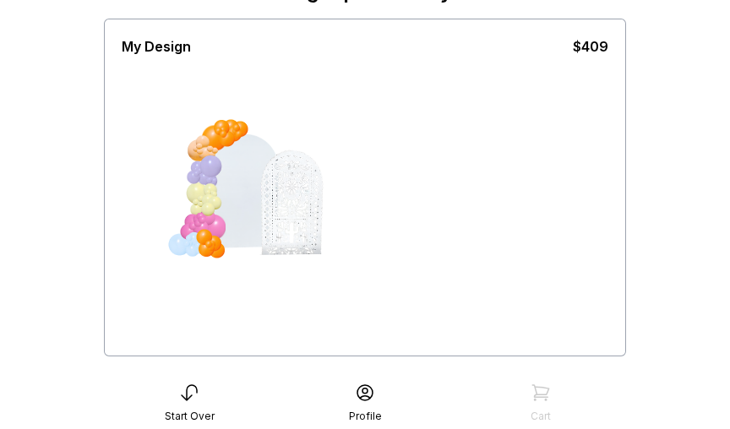
click at [226, 132] on div at bounding box center [224, 135] width 8 height 8
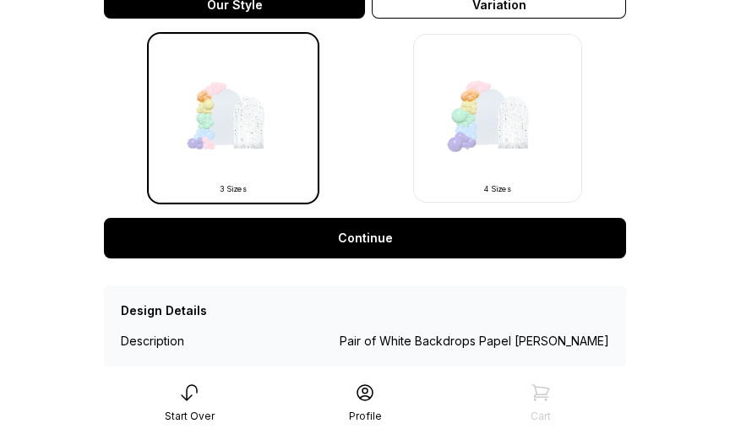
scroll to position [565, 0]
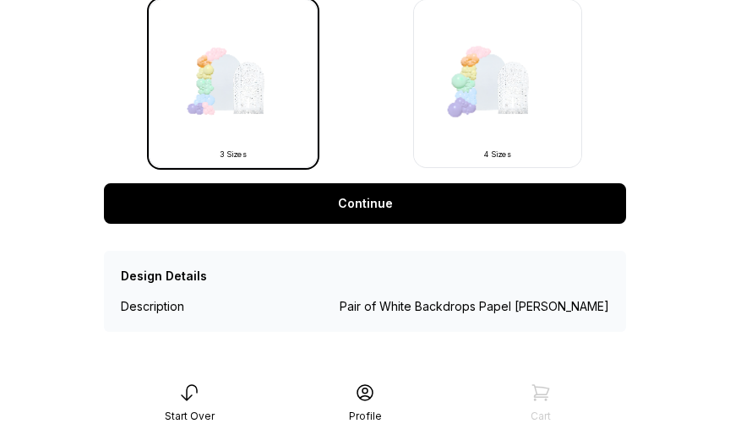
click at [414, 202] on link "Continue" at bounding box center [365, 203] width 522 height 41
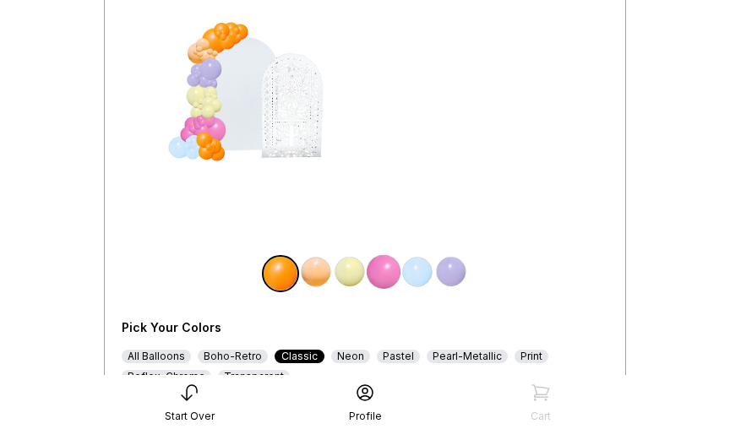
scroll to position [197, 0]
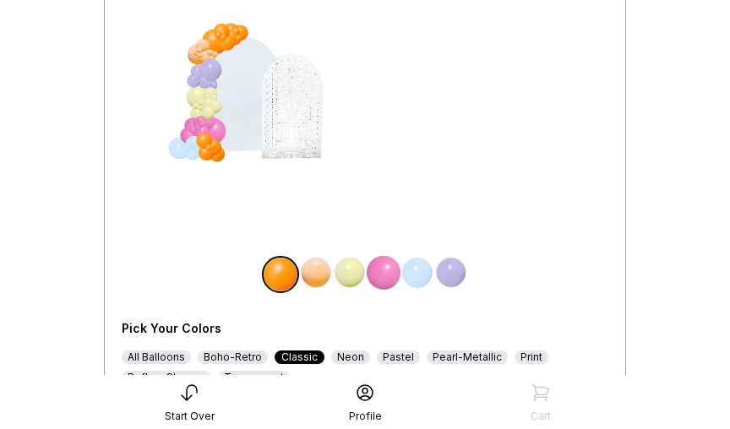
click at [399, 271] on img at bounding box center [384, 273] width 34 height 34
click at [353, 276] on img at bounding box center [347, 273] width 34 height 34
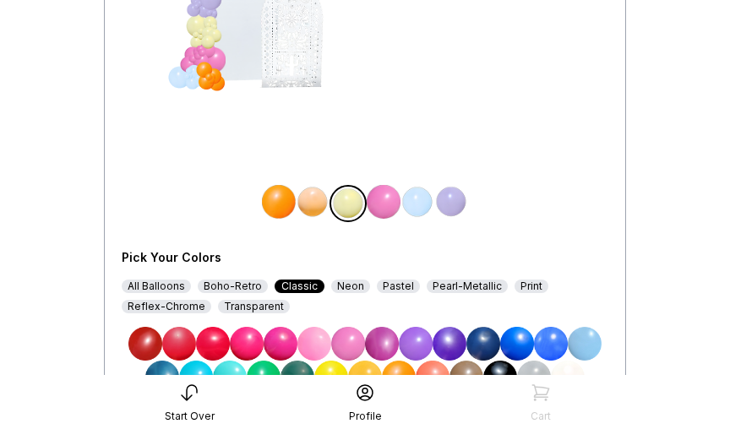
scroll to position [274, 0]
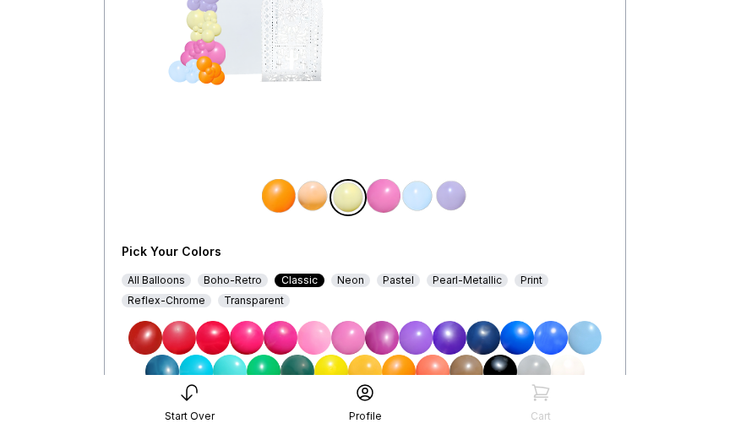
click at [289, 344] on img at bounding box center [281, 338] width 34 height 34
click at [326, 202] on img at bounding box center [313, 196] width 34 height 34
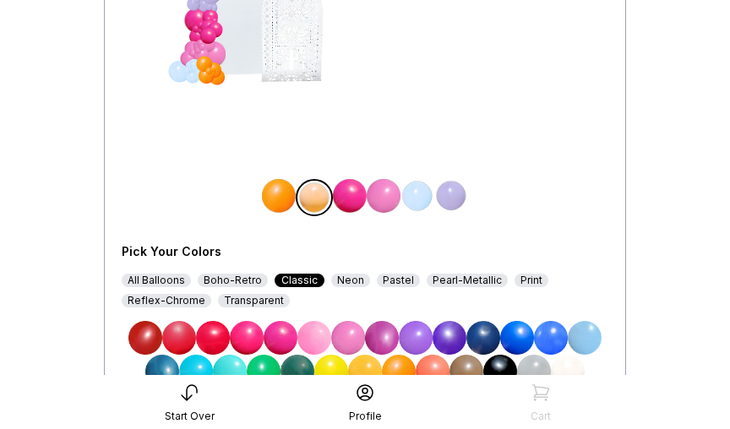
click at [296, 341] on img at bounding box center [281, 338] width 34 height 34
click at [199, 76] on div at bounding box center [207, 76] width 16 height 16
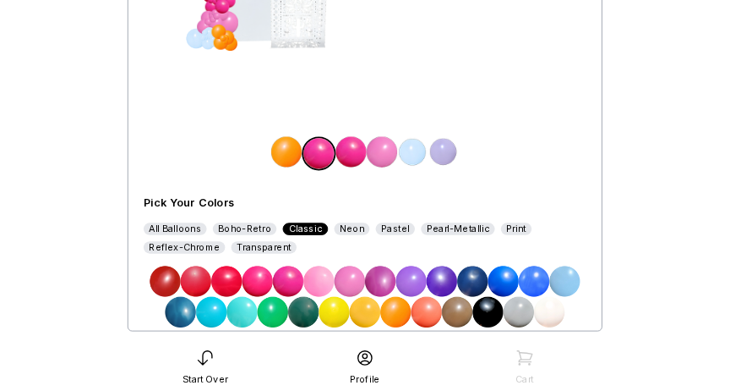
scroll to position [300, 0]
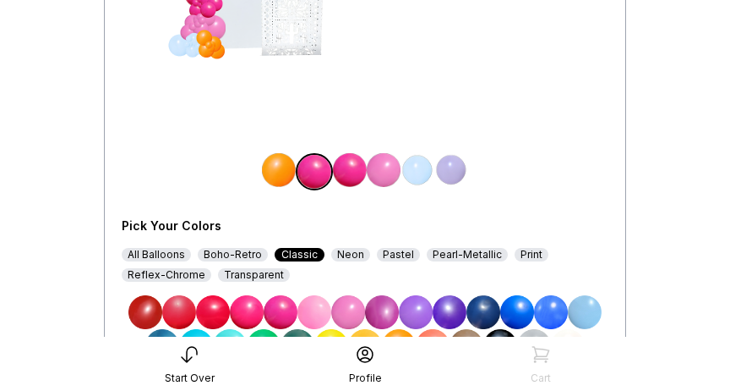
click at [286, 179] on img at bounding box center [279, 170] width 34 height 34
click at [295, 316] on img at bounding box center [281, 312] width 34 height 34
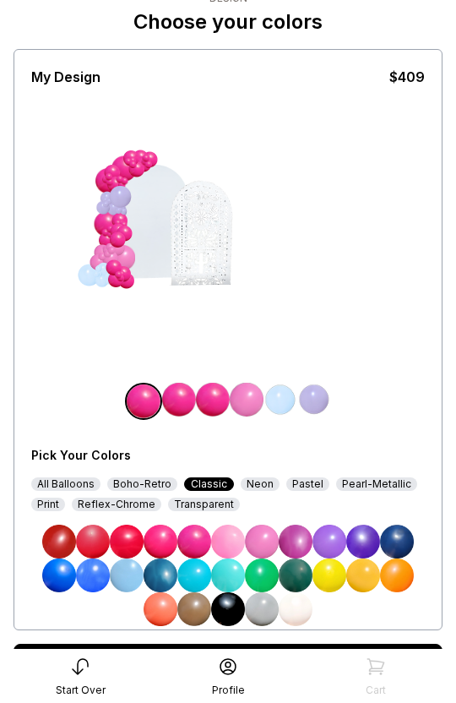
scroll to position [0, 0]
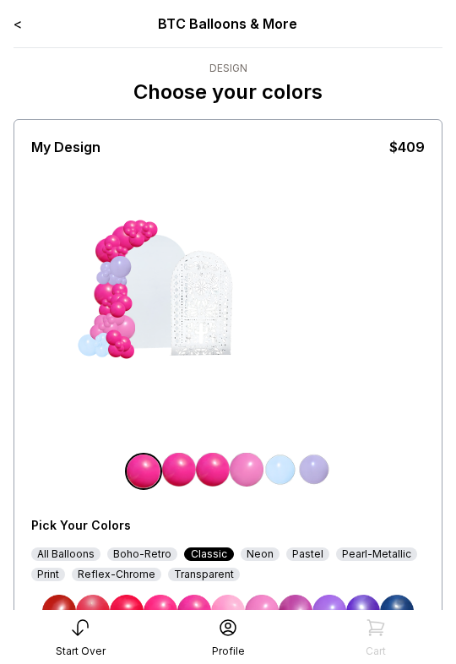
click at [18, 27] on link "<" at bounding box center [18, 23] width 8 height 17
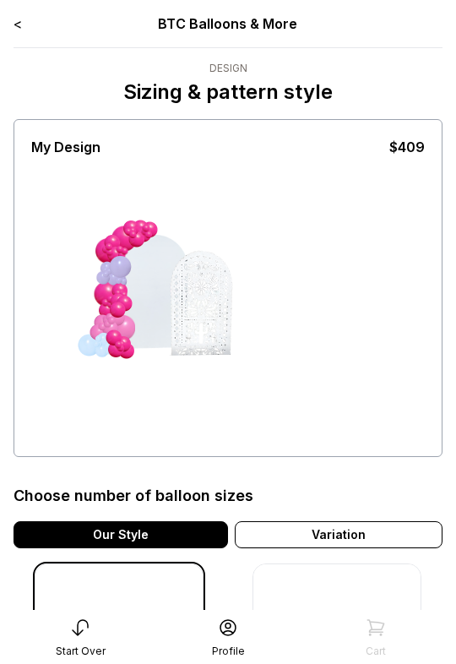
click at [18, 28] on link "<" at bounding box center [18, 23] width 8 height 17
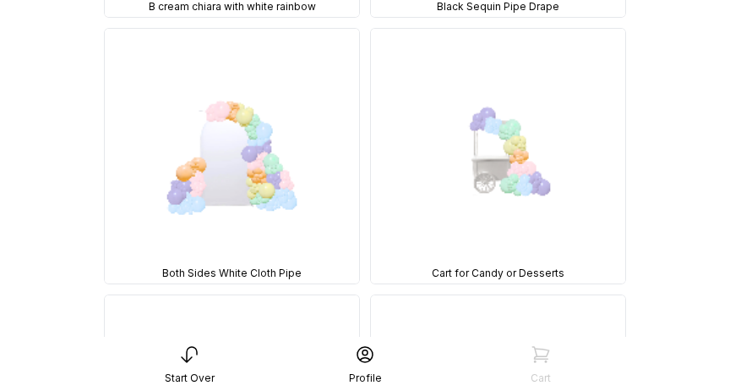
scroll to position [700, 0]
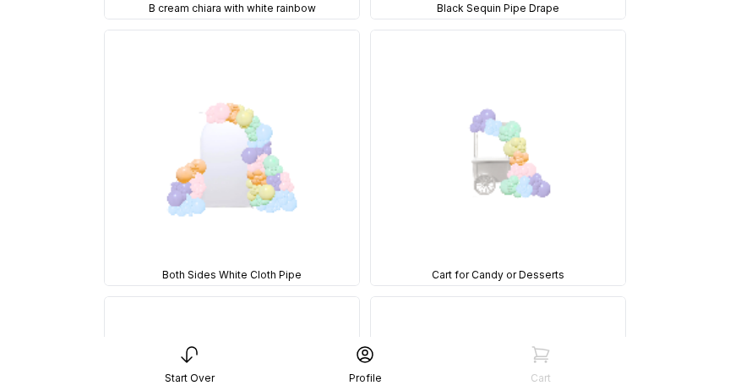
click at [245, 190] on img at bounding box center [232, 157] width 254 height 254
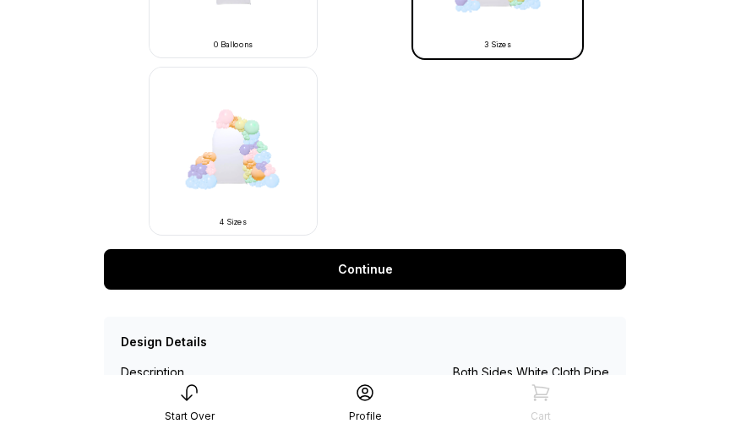
scroll to position [676, 0]
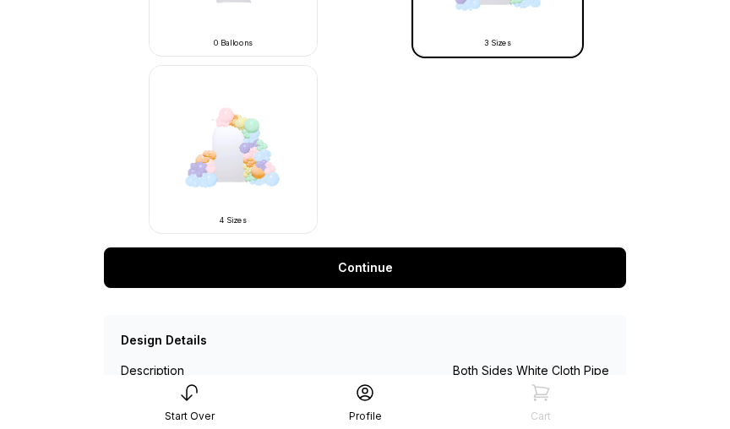
click at [400, 286] on link "Continue" at bounding box center [365, 268] width 522 height 41
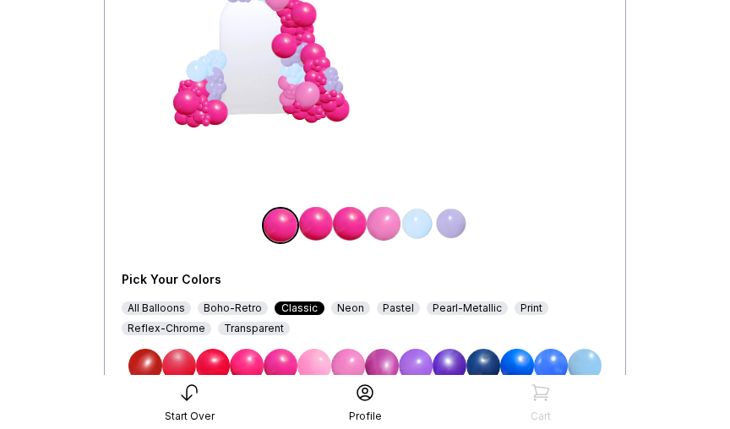
scroll to position [250, 0]
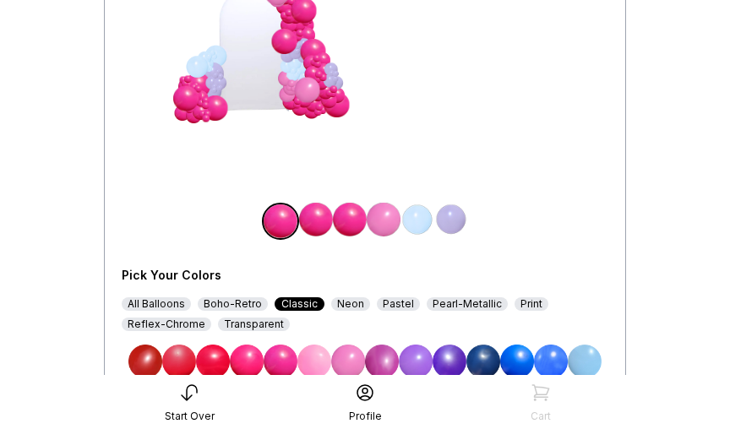
click at [496, 376] on div "Start Over Profile Cart" at bounding box center [365, 403] width 541 height 54
click at [376, 230] on img at bounding box center [384, 220] width 34 height 34
click at [521, 375] on div "Start Over Profile Cart" at bounding box center [365, 401] width 541 height 53
click at [524, 378] on div "Start Over Profile Cart" at bounding box center [365, 403] width 541 height 54
click at [281, 232] on img at bounding box center [279, 220] width 34 height 34
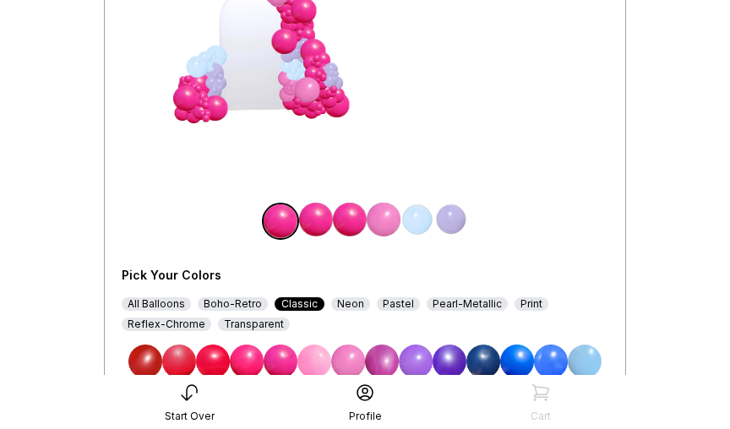
click at [480, 372] on img at bounding box center [484, 362] width 34 height 34
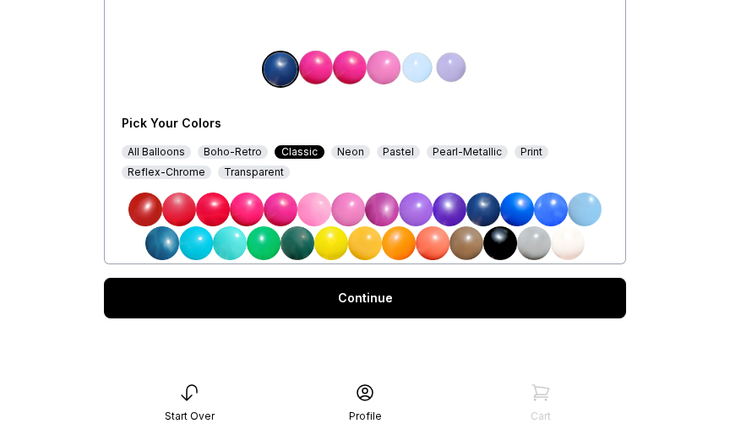
scroll to position [399, 0]
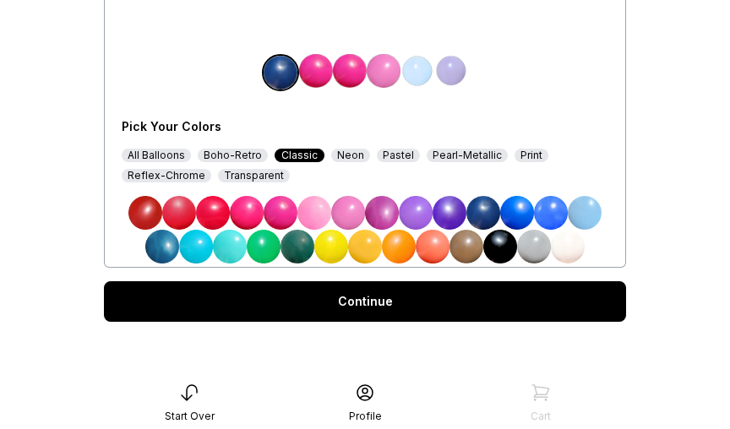
click at [425, 317] on link "Continue" at bounding box center [365, 301] width 522 height 41
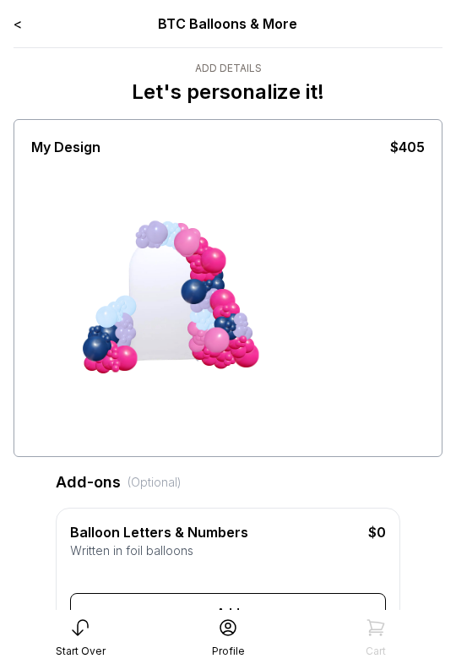
click at [21, 19] on link "<" at bounding box center [18, 23] width 8 height 17
click at [18, 28] on link "<" at bounding box center [18, 23] width 8 height 17
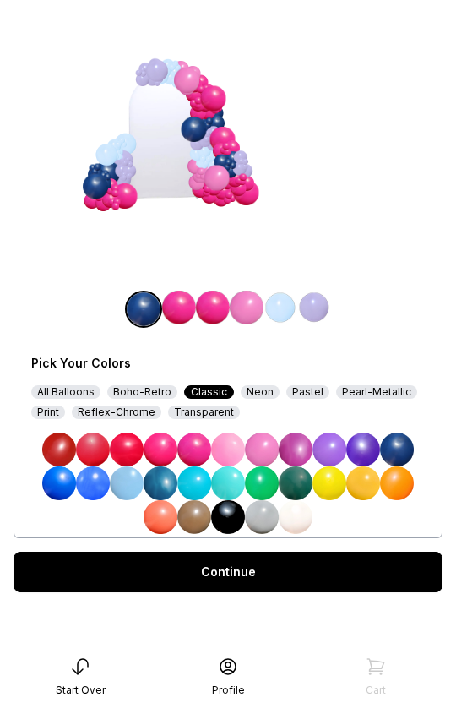
scroll to position [161, 0]
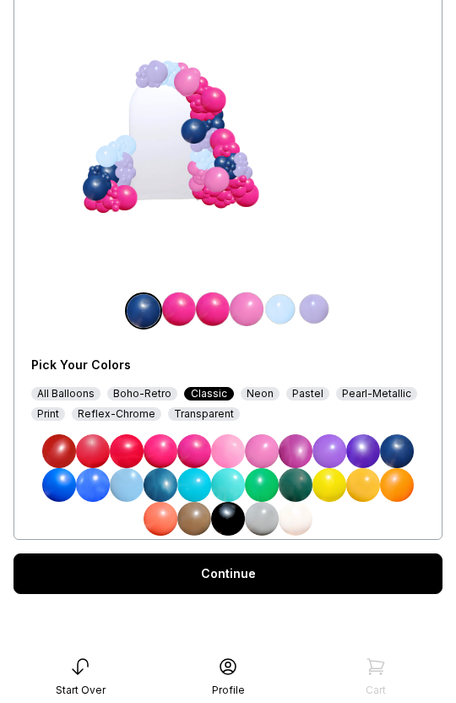
click at [318, 390] on link "Continue" at bounding box center [228, 574] width 429 height 41
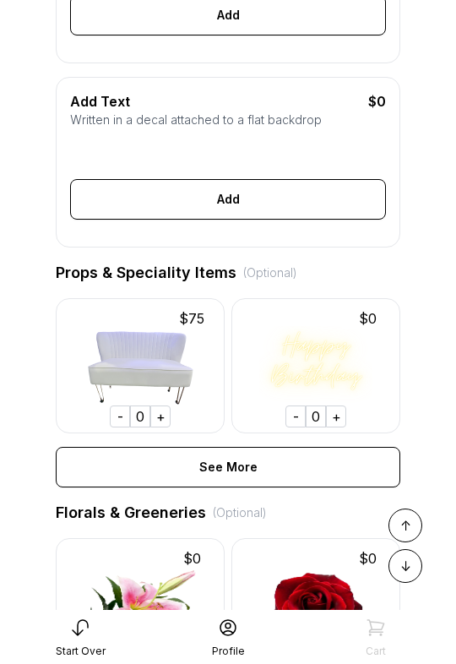
scroll to position [596, 0]
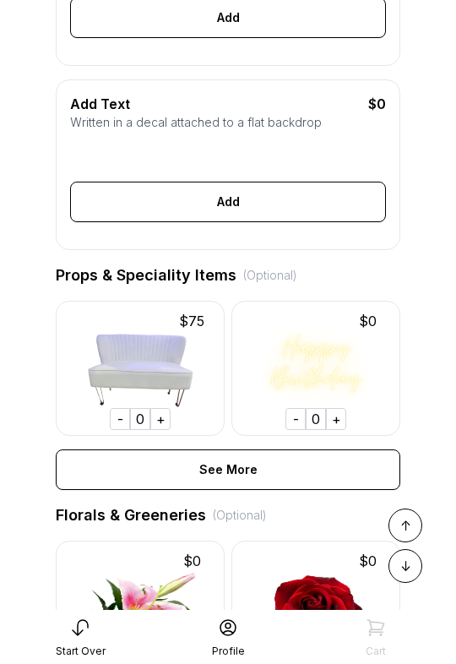
click at [176, 361] on img at bounding box center [140, 368] width 169 height 135
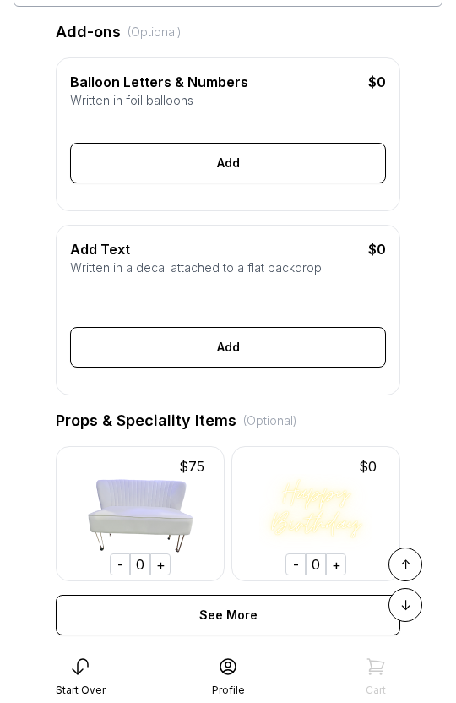
scroll to position [451, 0]
click at [150, 390] on img at bounding box center [140, 513] width 169 height 135
click at [167, 390] on div "+" at bounding box center [160, 565] width 20 height 22
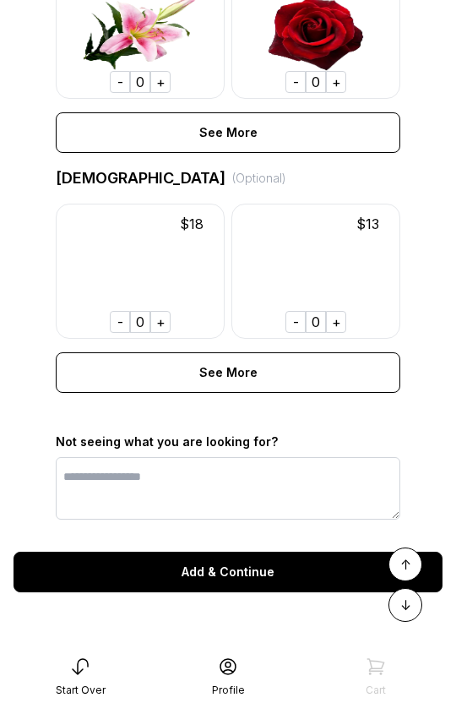
scroll to position [1171, 0]
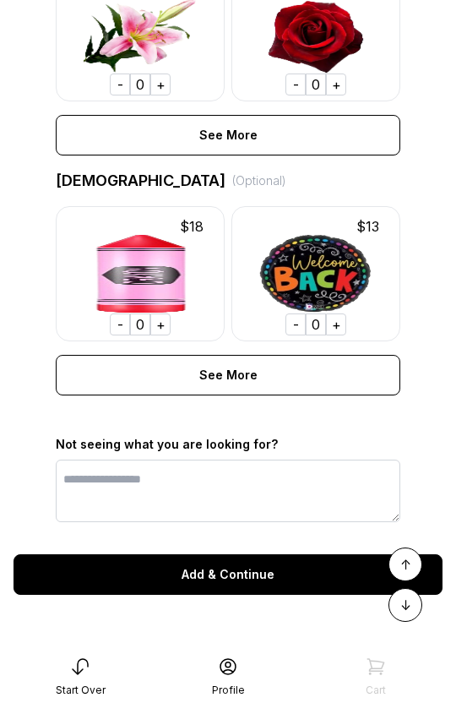
click at [257, 390] on div "Add & Continue" at bounding box center [228, 575] width 429 height 41
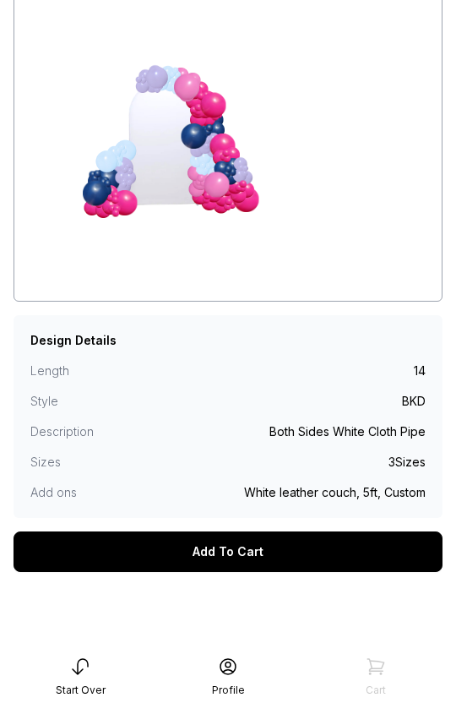
scroll to position [141, 0]
click at [214, 365] on div "Length 14 Style BKD Description Both Sides White Cloth Pipe Sizes 3Sizes Add on…" at bounding box center [228, 439] width 396 height 152
click at [266, 555] on div "Add To Cart" at bounding box center [228, 552] width 429 height 41
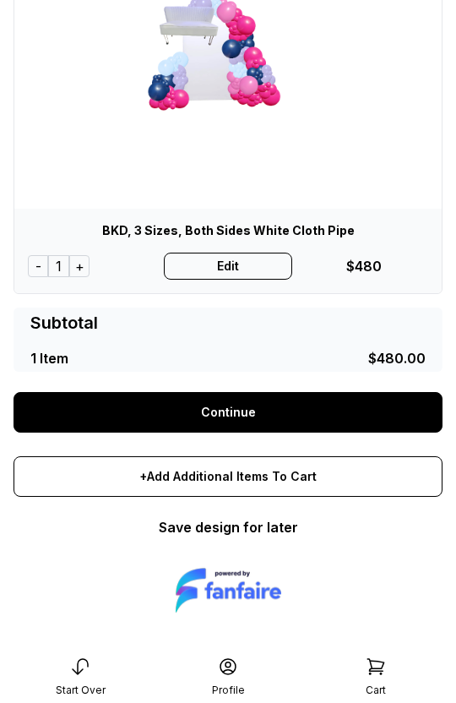
scroll to position [215, 0]
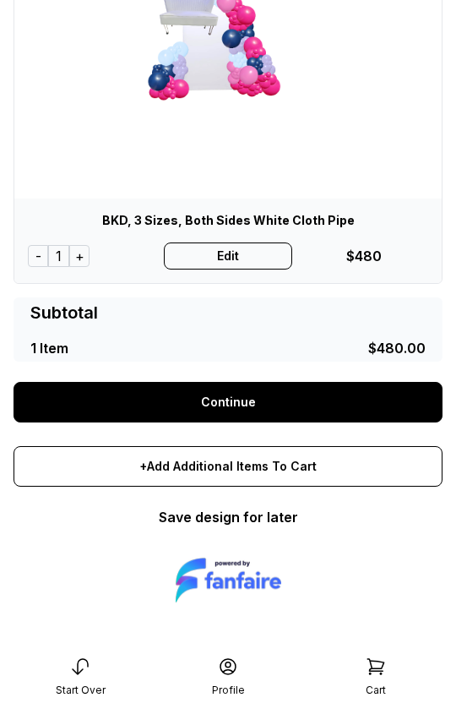
click at [274, 417] on link "Continue" at bounding box center [228, 402] width 429 height 41
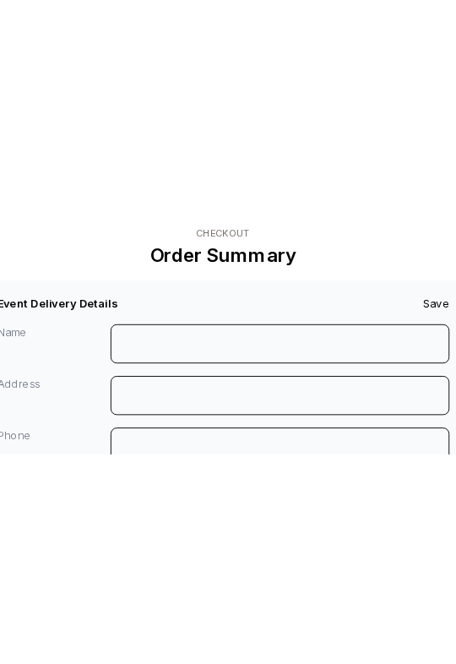
scroll to position [30, 0]
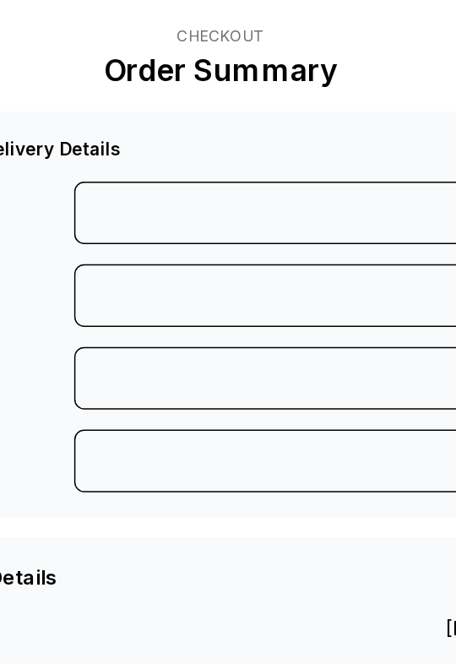
click at [386, 347] on div "Event Delivery Details Save Name Address Phone Email" at bounding box center [228, 212] width 429 height 274
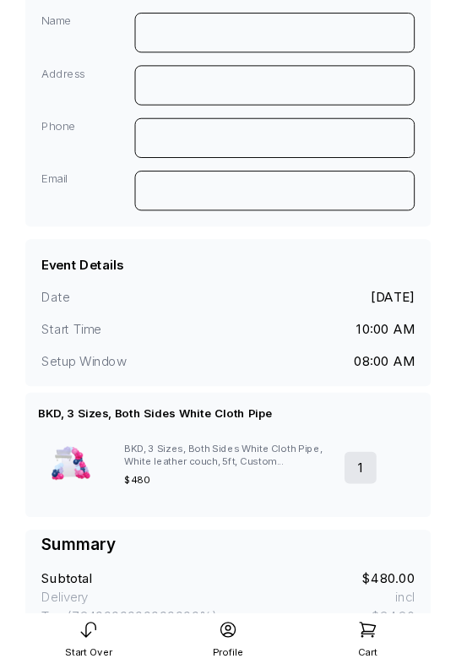
scroll to position [0, 0]
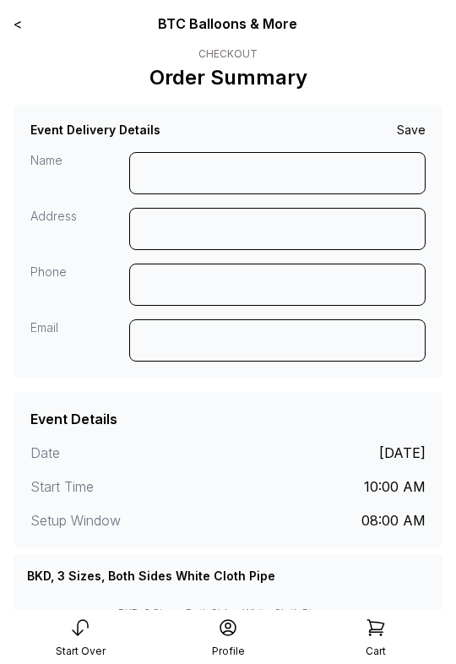
click at [80, 648] on div "Start Over" at bounding box center [81, 652] width 50 height 14
click at [72, 654] on div "Start Over" at bounding box center [81, 652] width 50 height 14
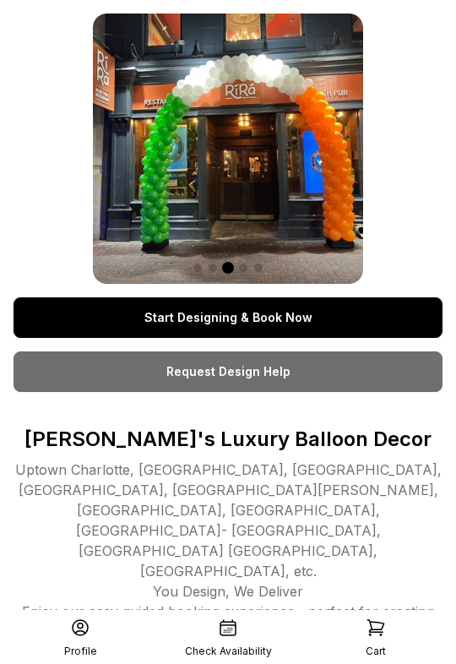
click at [332, 318] on link "Start Designing & Book Now" at bounding box center [228, 318] width 429 height 41
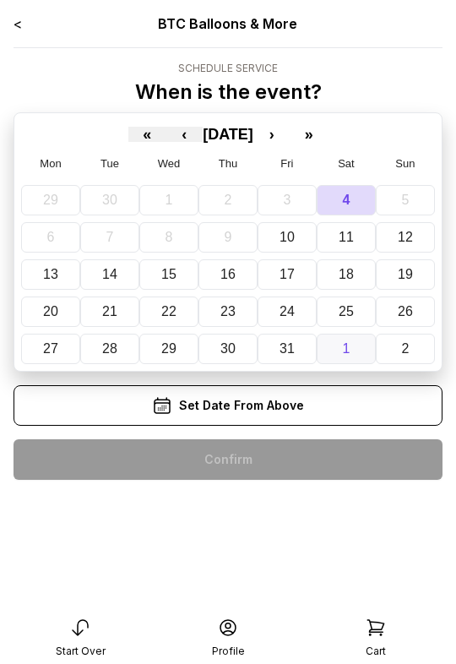
click at [354, 334] on button "1" at bounding box center [346, 349] width 59 height 30
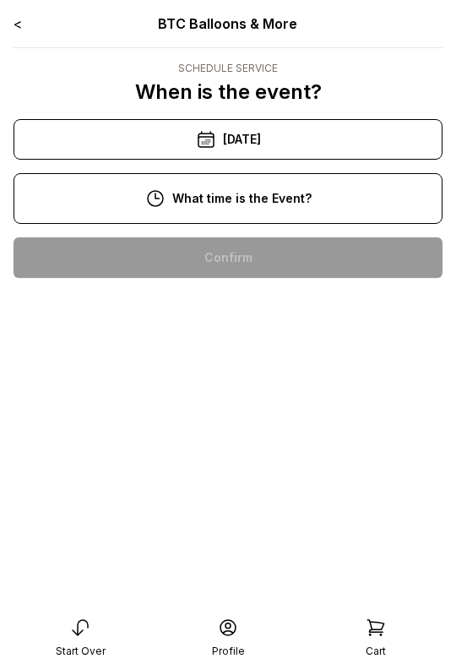
click at [244, 582] on div "4:00 pm" at bounding box center [228, 582] width 402 height 41
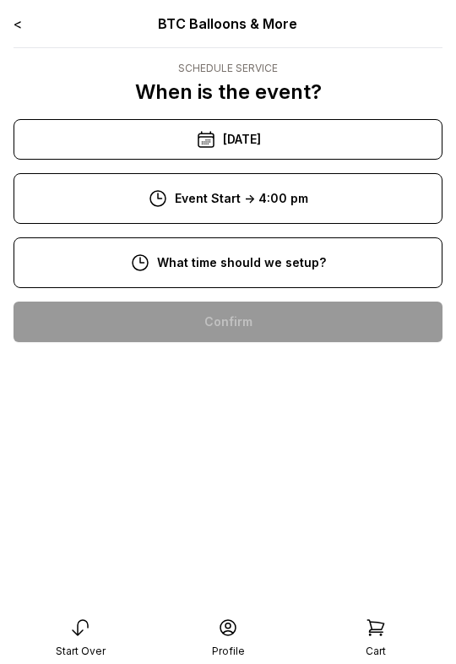
click at [299, 337] on div "8:00 am" at bounding box center [228, 322] width 402 height 41
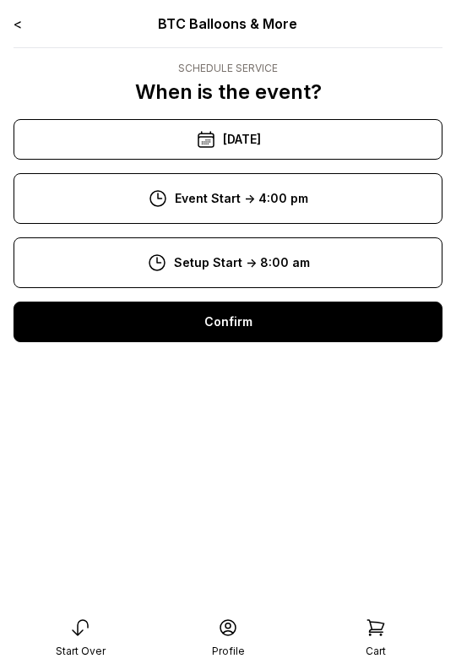
click at [334, 329] on div "Confirm" at bounding box center [228, 322] width 429 height 41
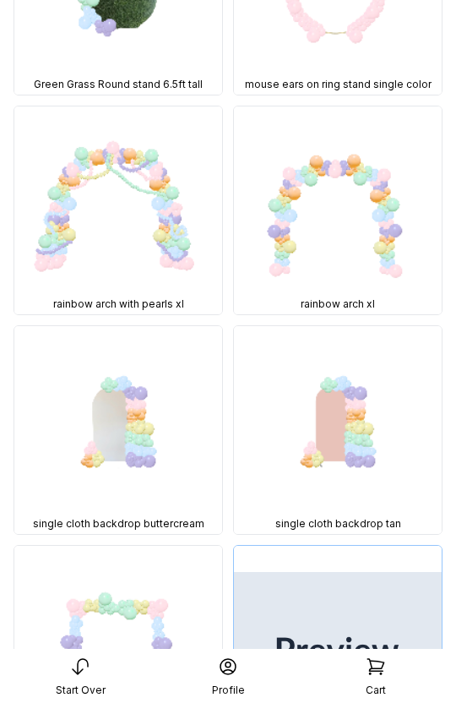
scroll to position [8675, 0]
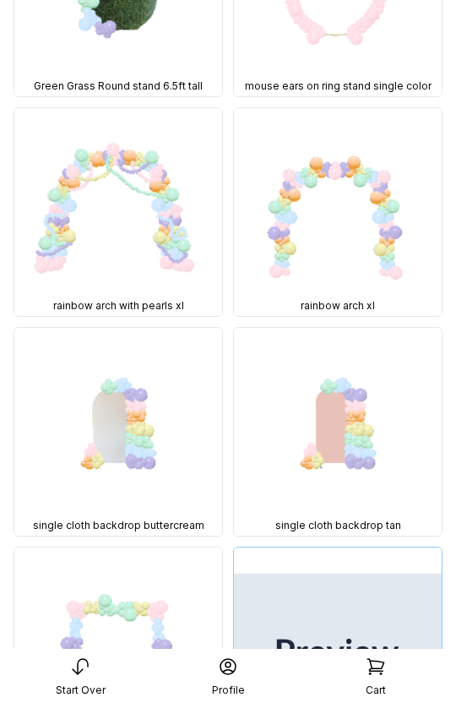
click at [165, 194] on img at bounding box center [118, 212] width 208 height 208
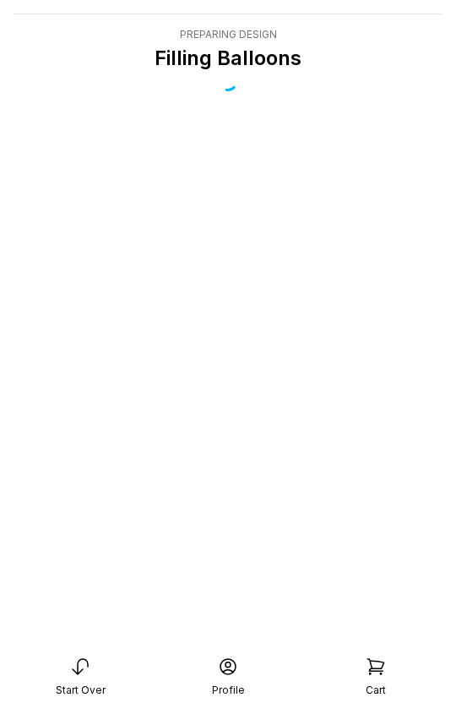
scroll to position [55, 0]
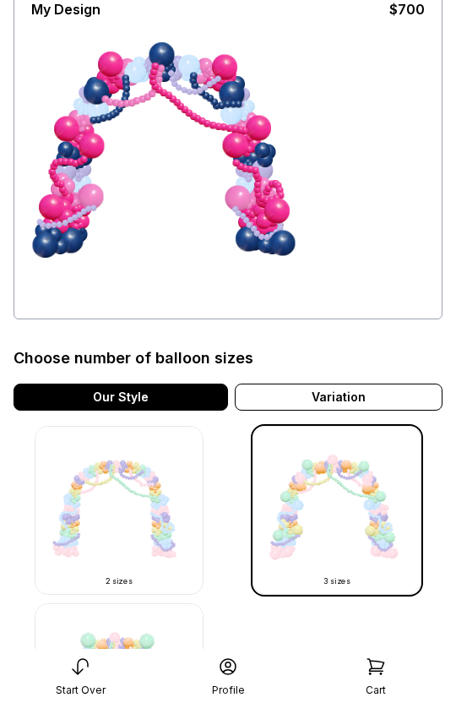
scroll to position [137, 0]
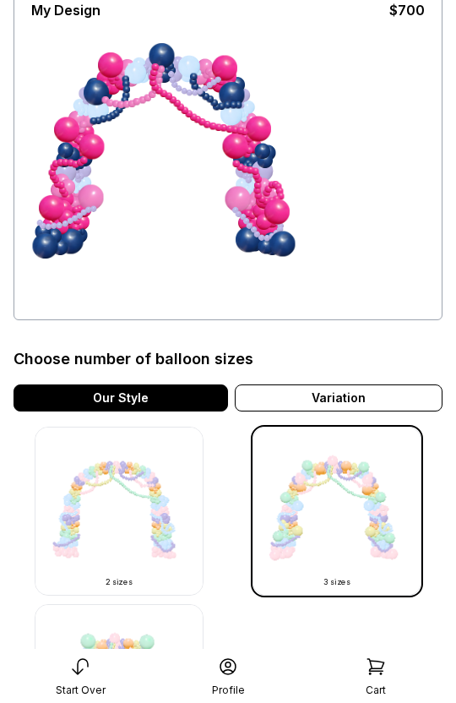
click at [158, 520] on img at bounding box center [119, 511] width 169 height 169
click at [153, 547] on img at bounding box center [119, 511] width 169 height 169
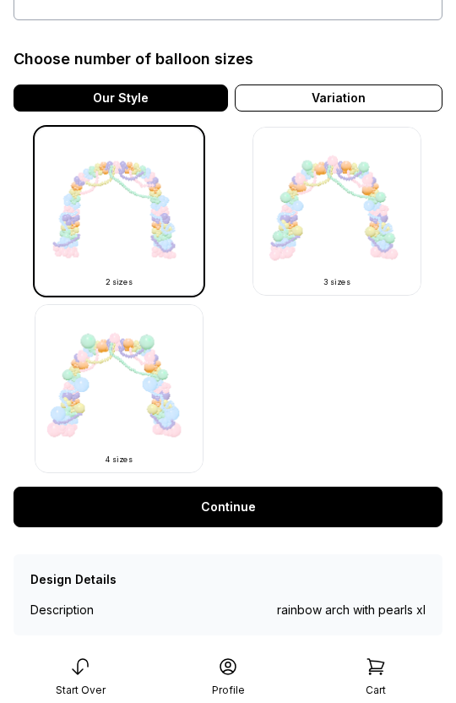
scroll to position [467, 0]
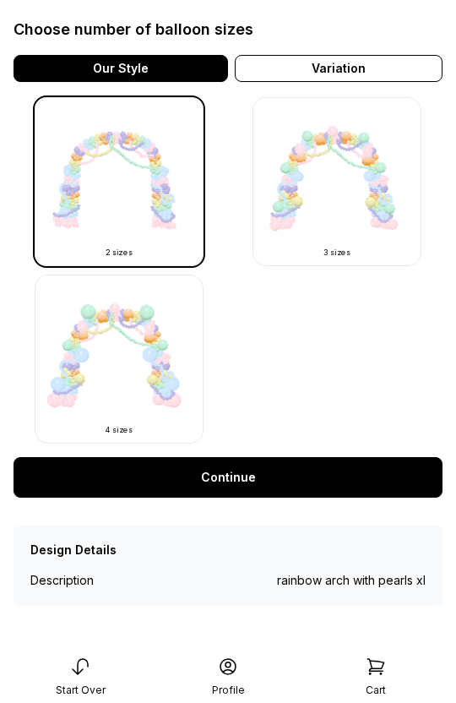
click at [266, 484] on link "Continue" at bounding box center [228, 477] width 429 height 41
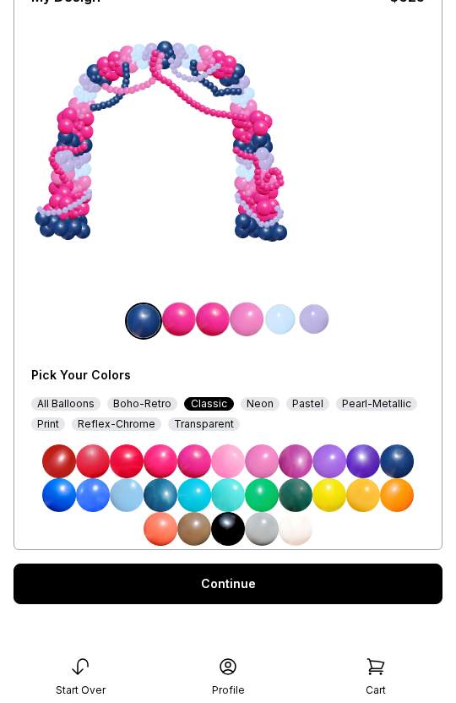
scroll to position [151, 0]
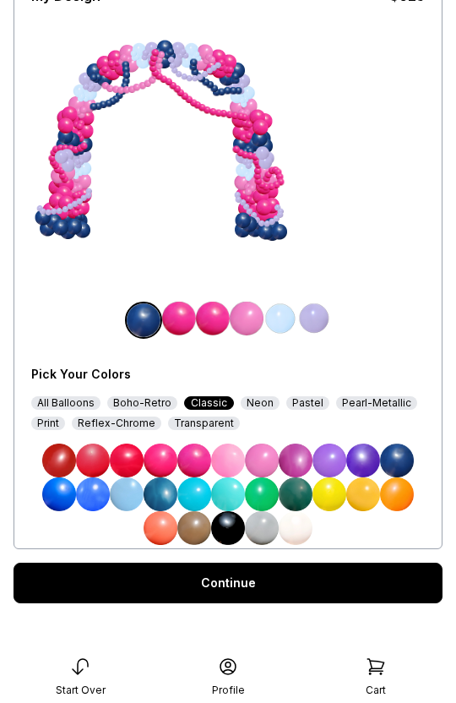
click at [278, 215] on div at bounding box center [281, 215] width 8 height 8
click at [183, 333] on img at bounding box center [179, 319] width 34 height 34
click at [401, 506] on img at bounding box center [397, 495] width 34 height 34
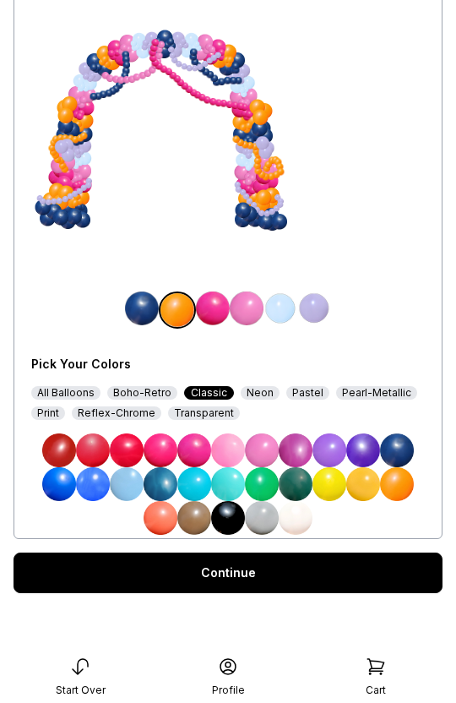
scroll to position [162, 0]
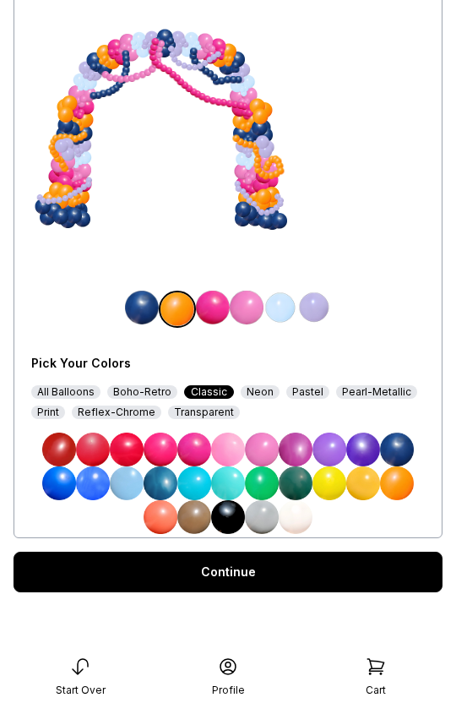
click at [136, 309] on img at bounding box center [142, 308] width 34 height 34
click at [295, 523] on img at bounding box center [296, 517] width 34 height 34
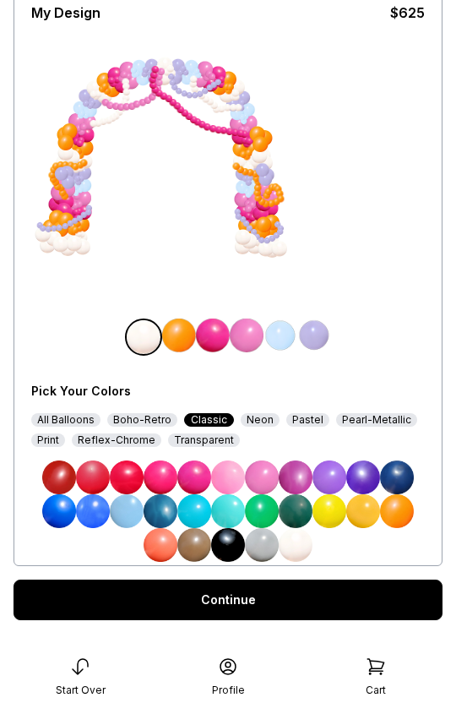
scroll to position [132, 0]
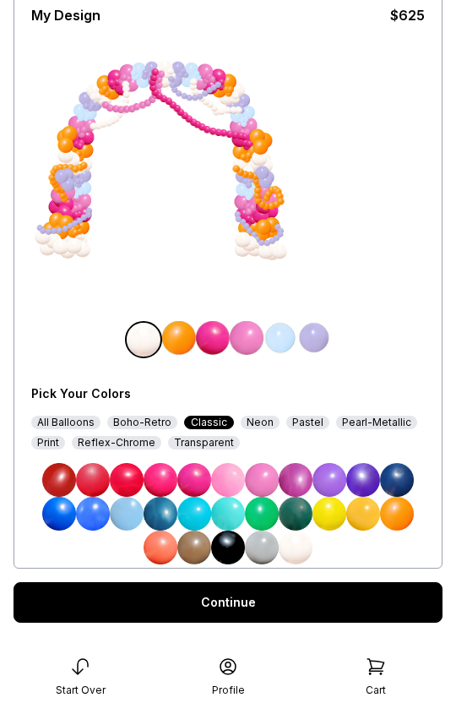
click at [243, 619] on link "Continue" at bounding box center [228, 602] width 429 height 41
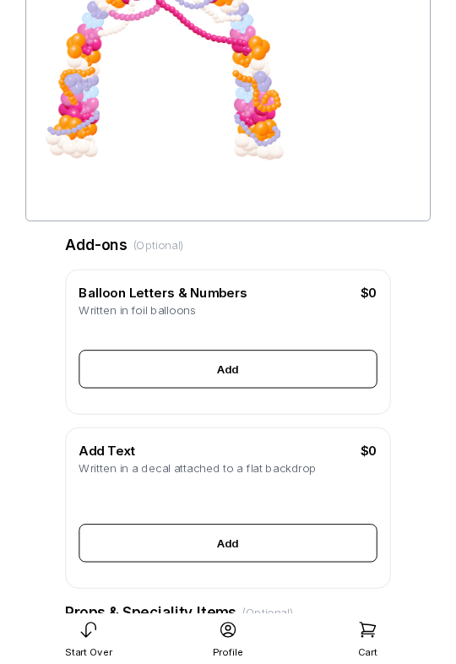
scroll to position [222, 0]
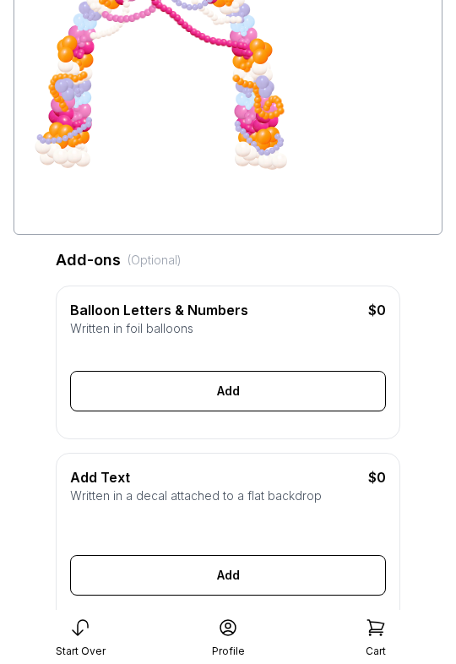
click at [252, 407] on div "Add" at bounding box center [228, 391] width 316 height 41
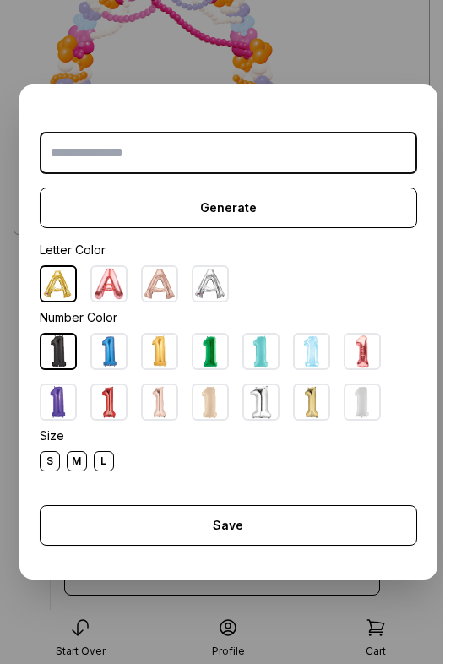
click at [254, 409] on img at bounding box center [261, 402] width 34 height 34
click at [108, 296] on img at bounding box center [109, 284] width 34 height 34
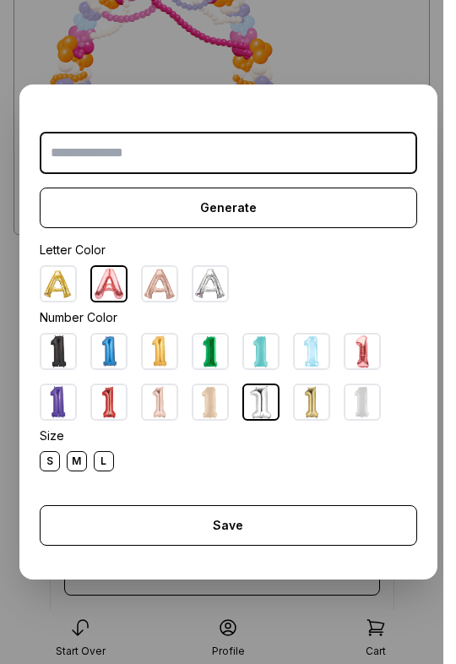
click at [247, 535] on div "Save" at bounding box center [229, 525] width 378 height 41
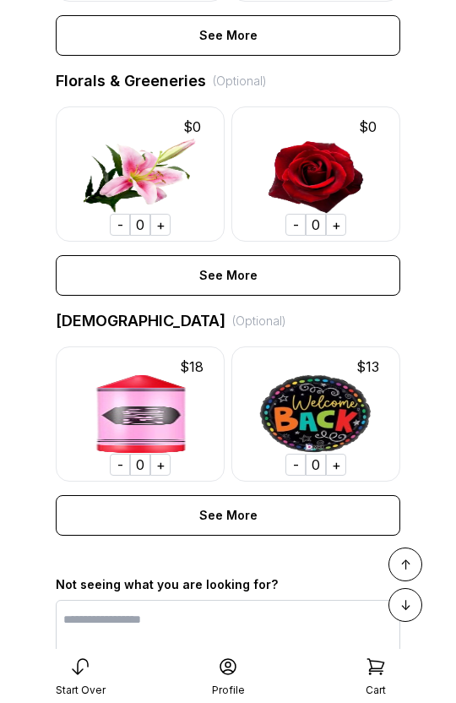
scroll to position [1173, 0]
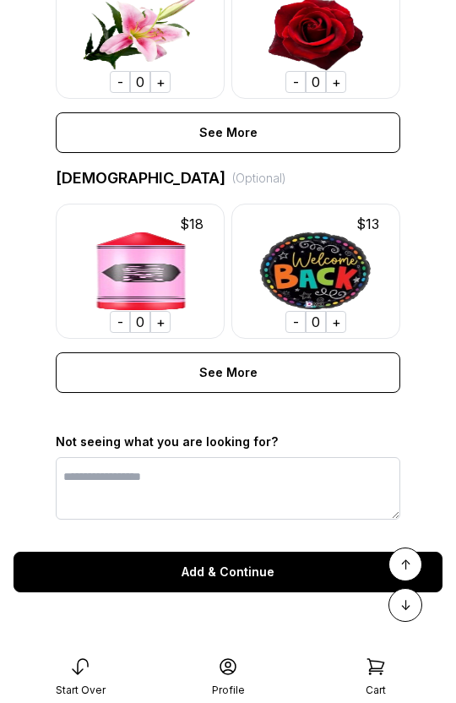
click at [249, 585] on div "Add & Continue" at bounding box center [228, 572] width 429 height 41
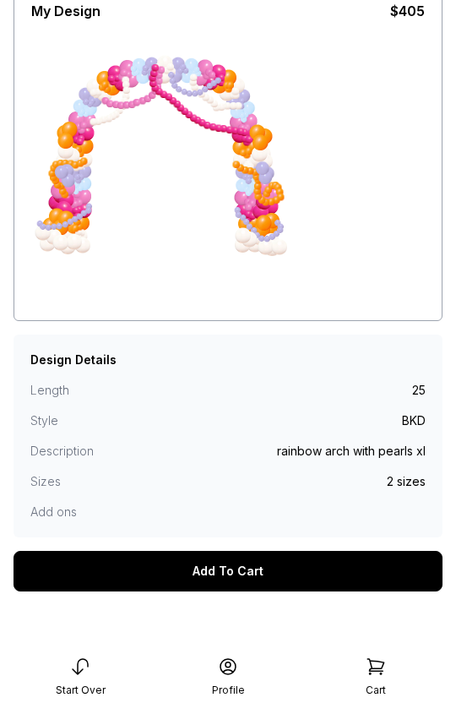
scroll to position [141, 0]
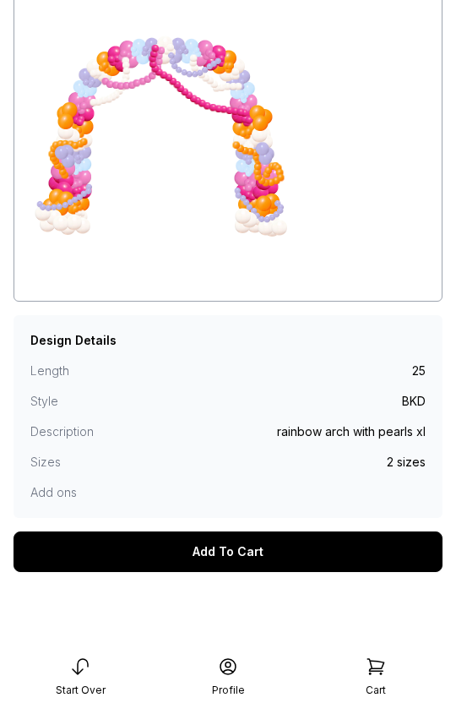
click at [222, 556] on div "Add To Cart" at bounding box center [228, 552] width 429 height 41
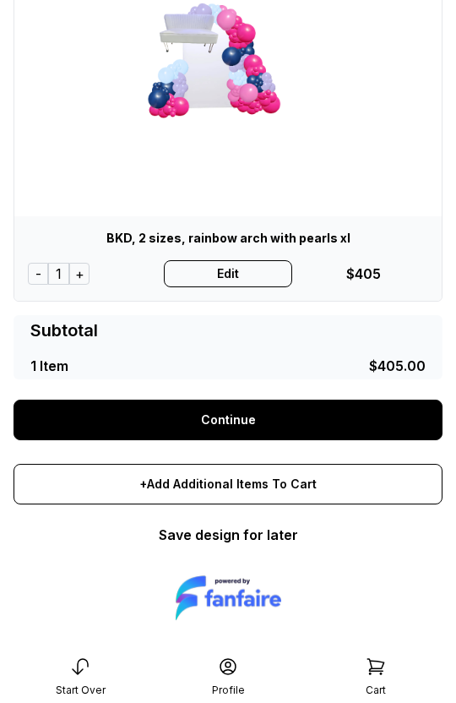
scroll to position [215, 0]
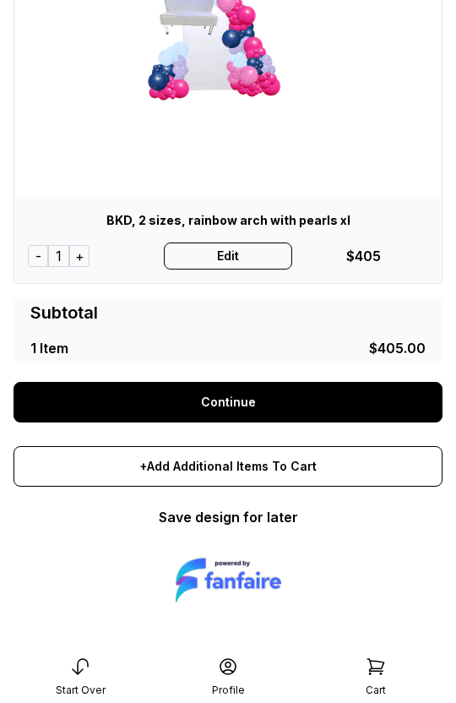
click at [270, 411] on link "Continue" at bounding box center [228, 402] width 429 height 41
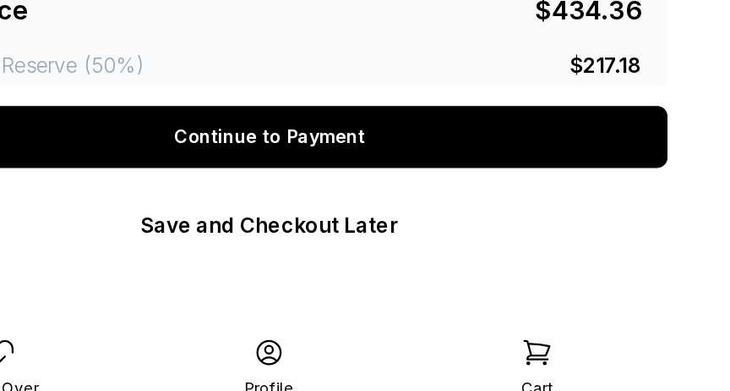
scroll to position [730, 0]
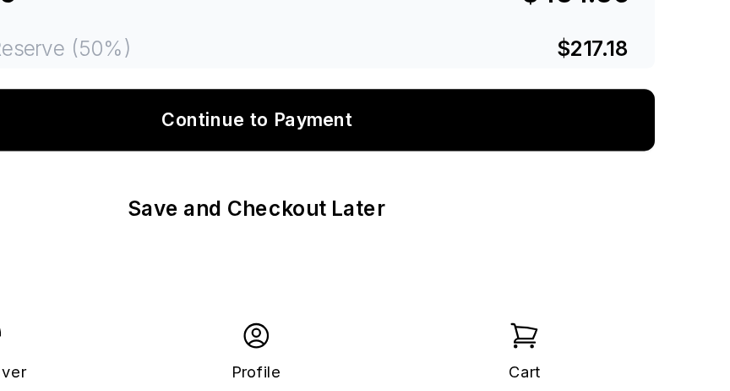
click at [197, 221] on div "Continue to Payment" at bounding box center [365, 213] width 522 height 41
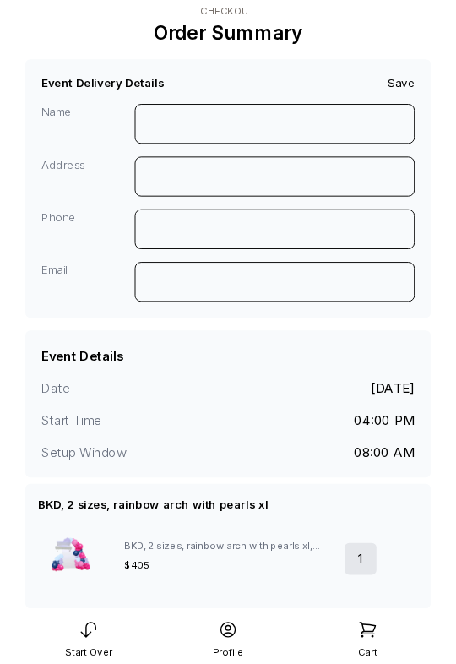
scroll to position [0, 0]
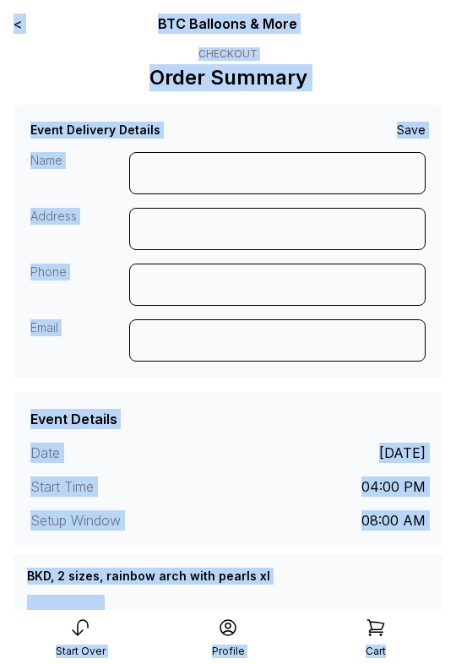
click at [80, 631] on icon at bounding box center [80, 628] width 20 height 20
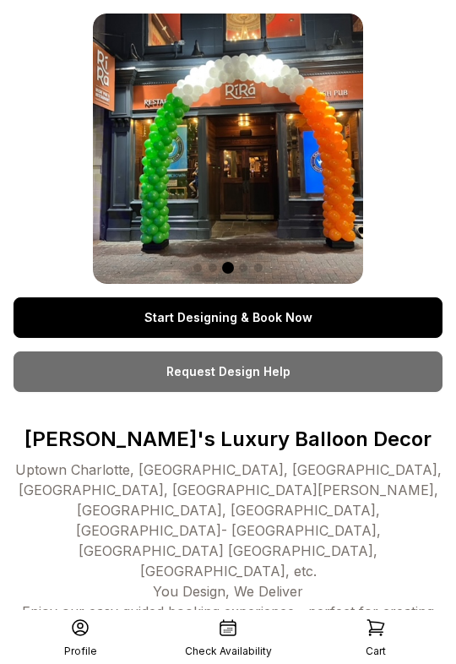
click at [224, 321] on link "Start Designing & Book Now" at bounding box center [228, 318] width 429 height 41
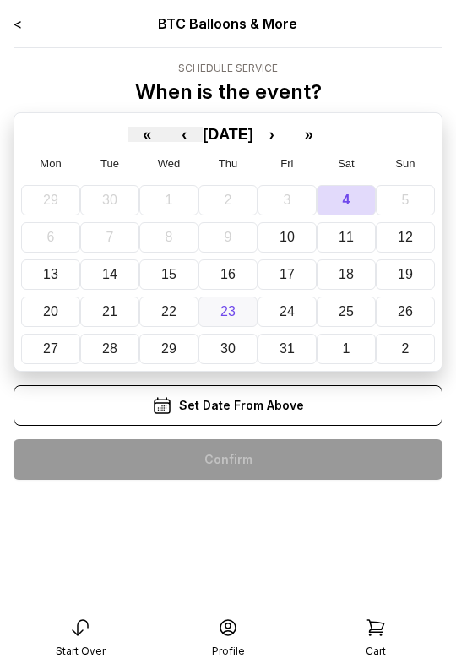
click at [199, 315] on button "23" at bounding box center [228, 312] width 59 height 30
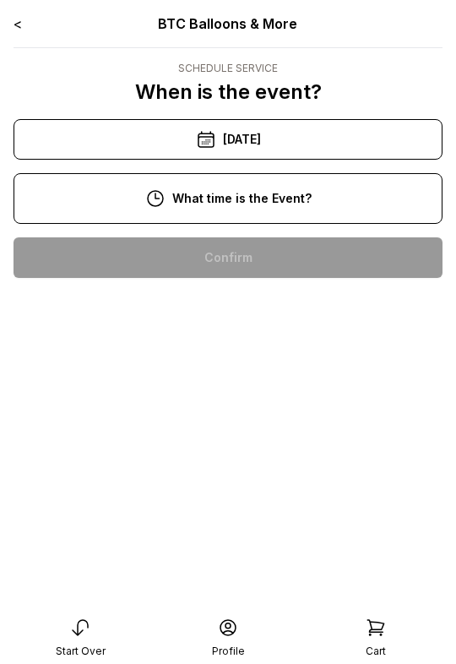
click at [74, 618] on icon at bounding box center [80, 628] width 20 height 20
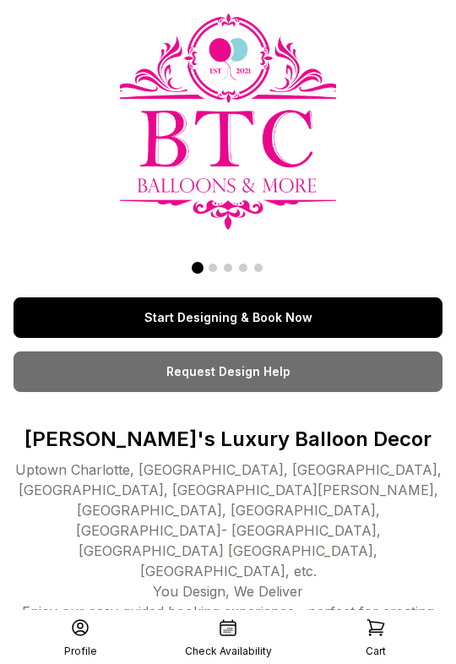
click at [221, 309] on link "Start Designing & Book Now" at bounding box center [228, 318] width 429 height 41
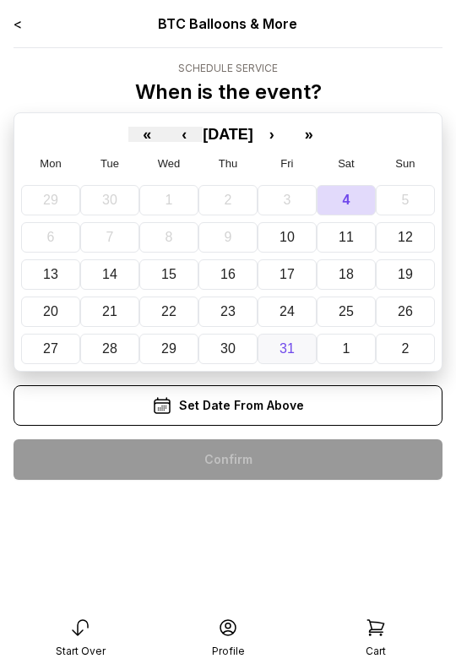
click at [286, 343] on abbr "31" at bounding box center [287, 349] width 15 height 14
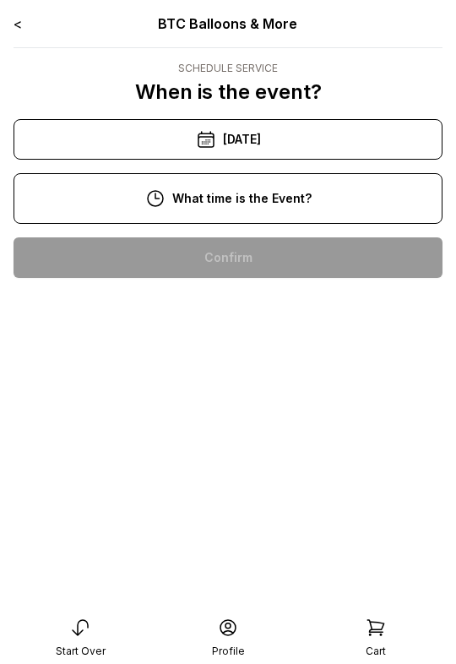
click at [199, 417] on div "1:00 pm" at bounding box center [228, 420] width 402 height 41
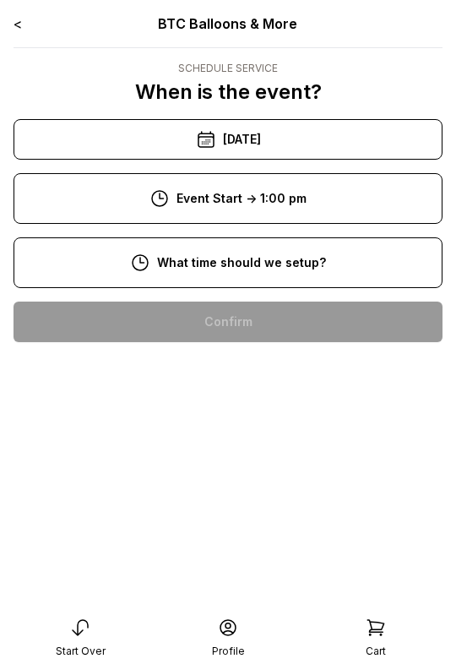
click at [204, 309] on div "8:00 am" at bounding box center [228, 322] width 402 height 41
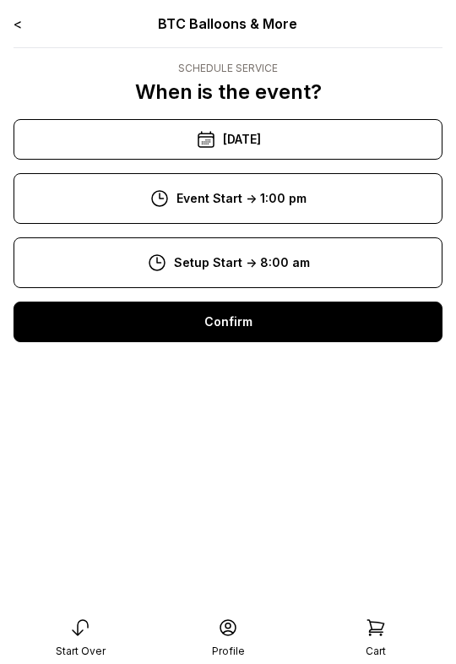
click at [181, 322] on div "Confirm" at bounding box center [228, 322] width 429 height 41
click at [194, 325] on div "Confirm" at bounding box center [228, 322] width 429 height 41
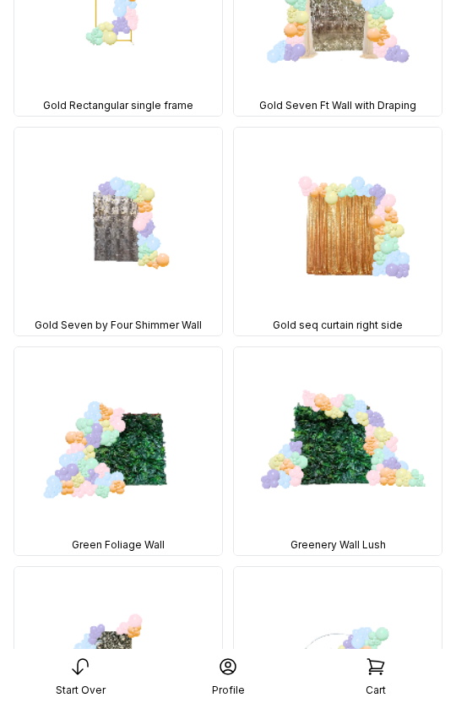
scroll to position [1846, 0]
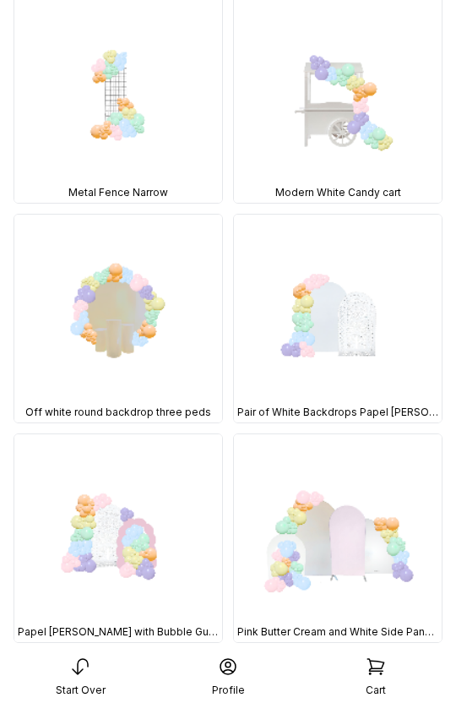
click at [98, 529] on img at bounding box center [118, 538] width 208 height 208
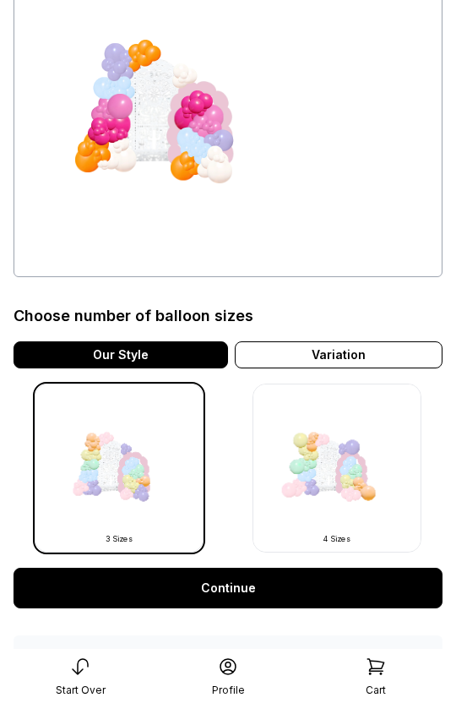
scroll to position [194, 0]
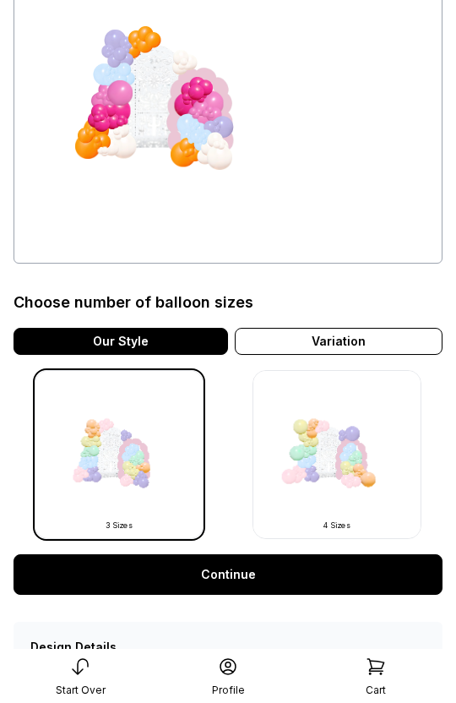
click at [244, 568] on link "Continue" at bounding box center [228, 575] width 429 height 41
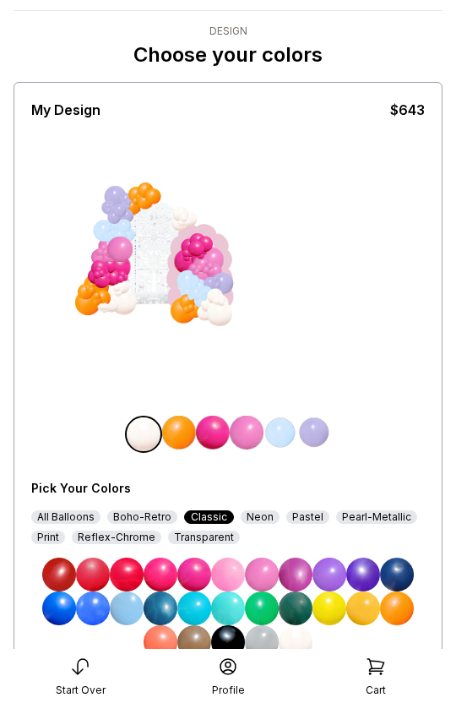
scroll to position [41, 0]
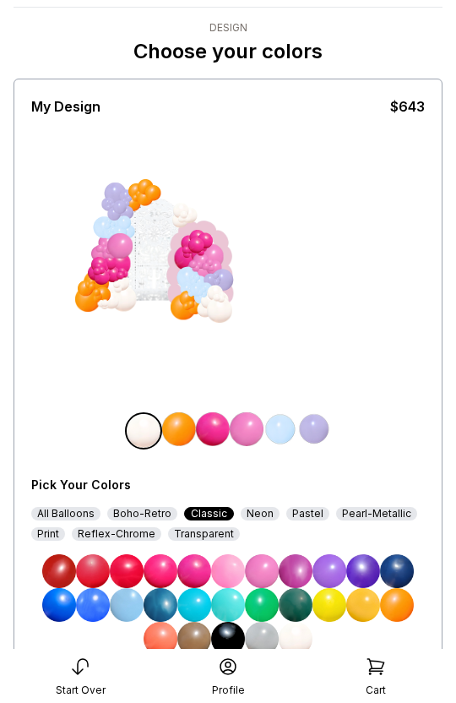
click at [175, 299] on div at bounding box center [183, 307] width 25 height 25
click at [220, 560] on img at bounding box center [228, 572] width 34 height 34
click at [137, 232] on div at bounding box center [154, 251] width 63 height 106
click at [112, 213] on div at bounding box center [120, 207] width 16 height 16
click at [276, 424] on img at bounding box center [281, 430] width 34 height 34
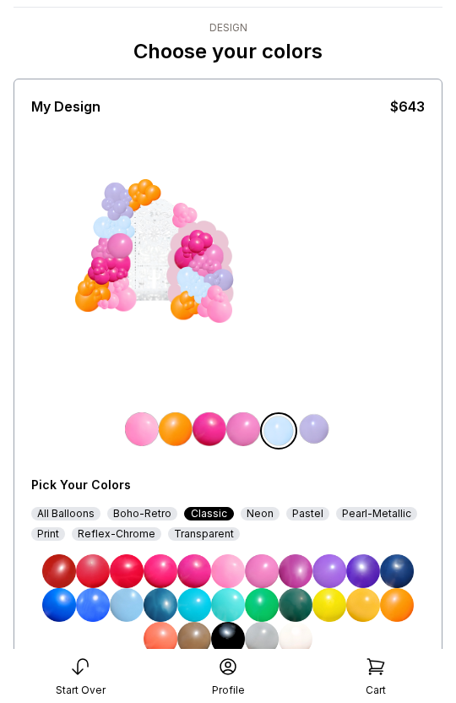
click at [107, 225] on div at bounding box center [108, 226] width 8 height 8
click at [156, 557] on img at bounding box center [161, 572] width 34 height 34
click at [315, 422] on img at bounding box center [315, 430] width 34 height 34
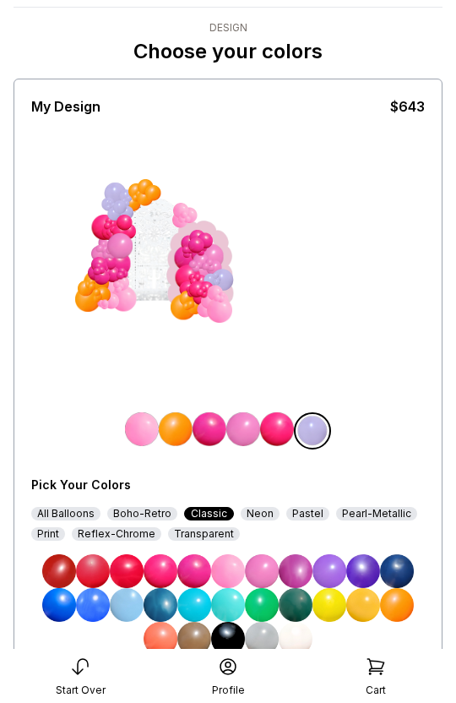
click at [392, 571] on img at bounding box center [397, 572] width 34 height 34
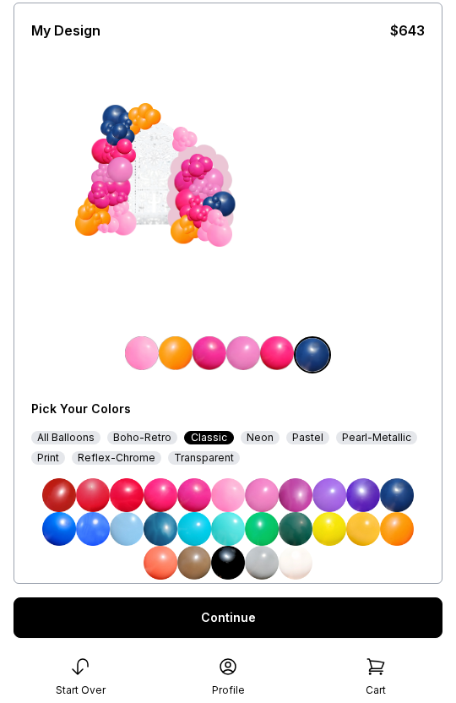
scroll to position [162, 0]
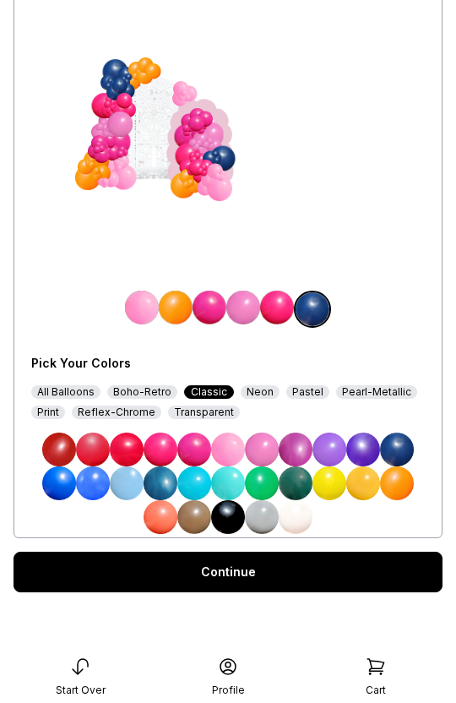
click at [196, 577] on link "Continue" at bounding box center [228, 572] width 429 height 41
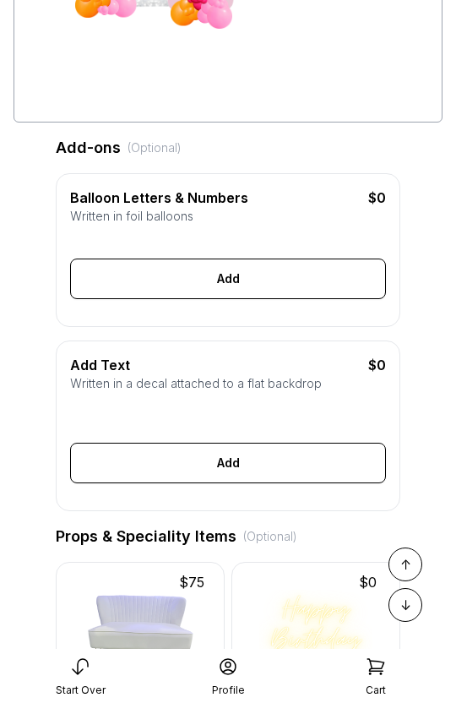
scroll to position [336, 0]
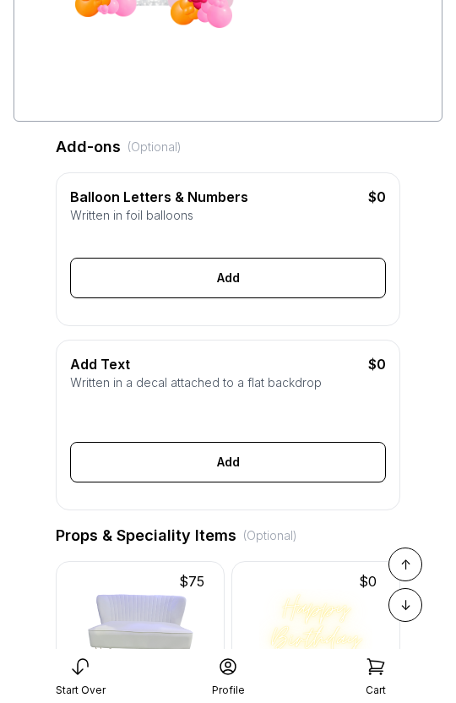
click at [232, 279] on div "Add" at bounding box center [228, 278] width 316 height 41
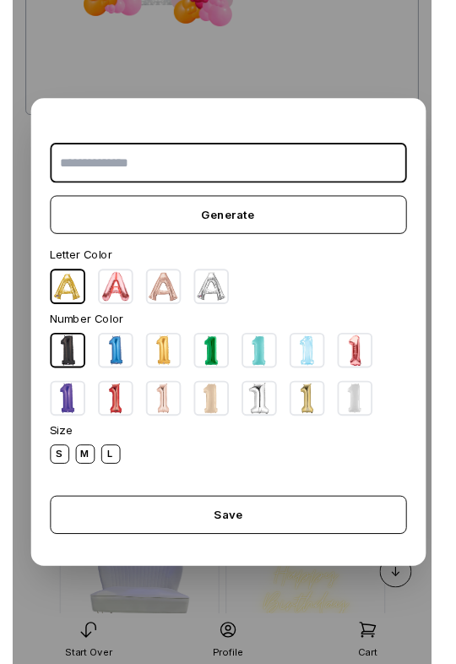
scroll to position [357, 0]
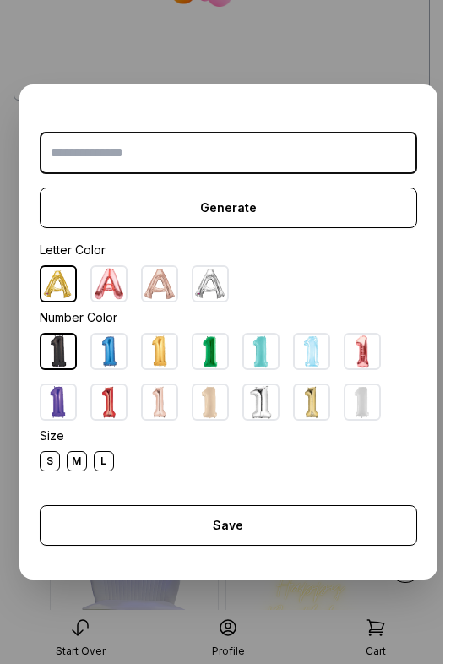
click at [109, 286] on img at bounding box center [109, 284] width 34 height 34
click at [227, 515] on div "Save" at bounding box center [229, 525] width 378 height 41
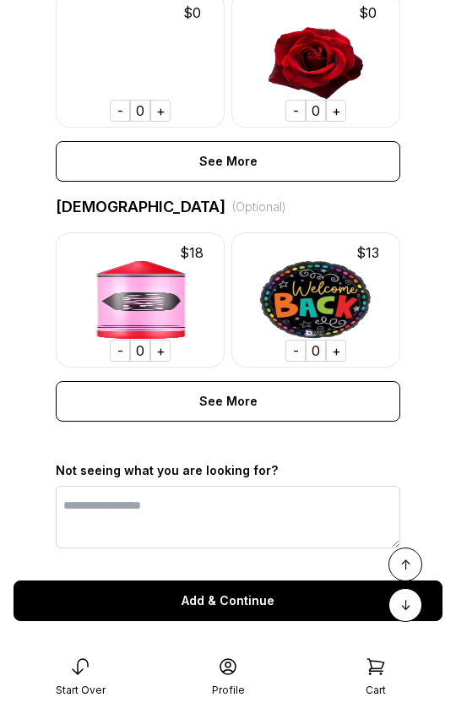
scroll to position [1148, 0]
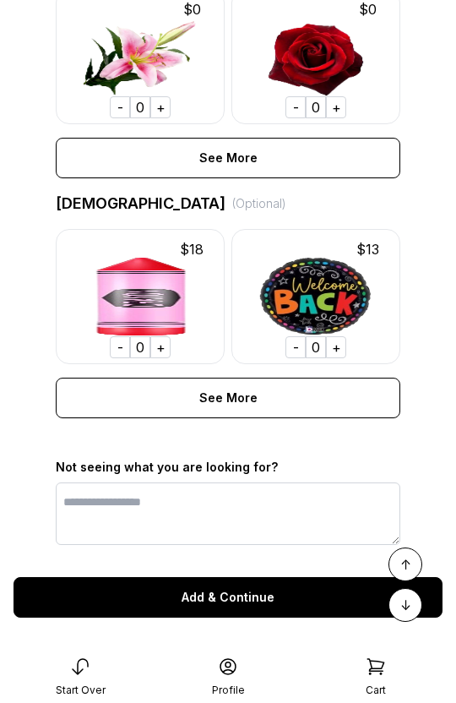
click at [194, 586] on div "Add & Continue" at bounding box center [228, 597] width 429 height 41
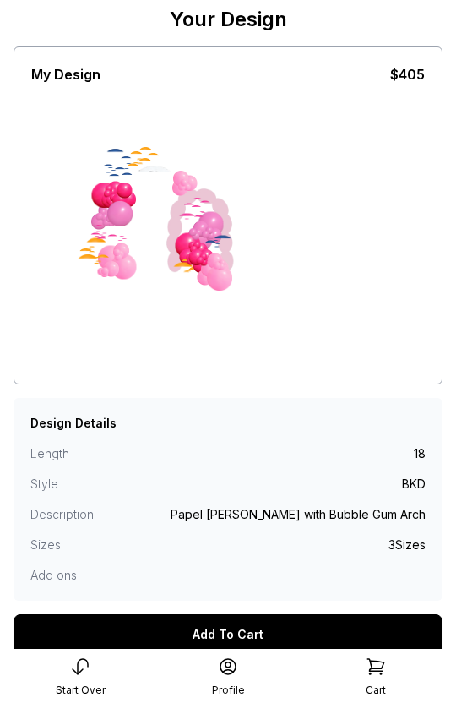
scroll to position [141, 0]
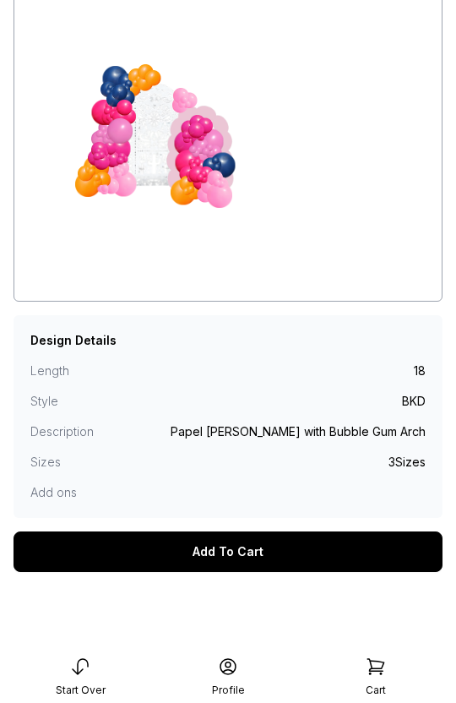
click at [198, 561] on div "Add To Cart" at bounding box center [228, 552] width 429 height 41
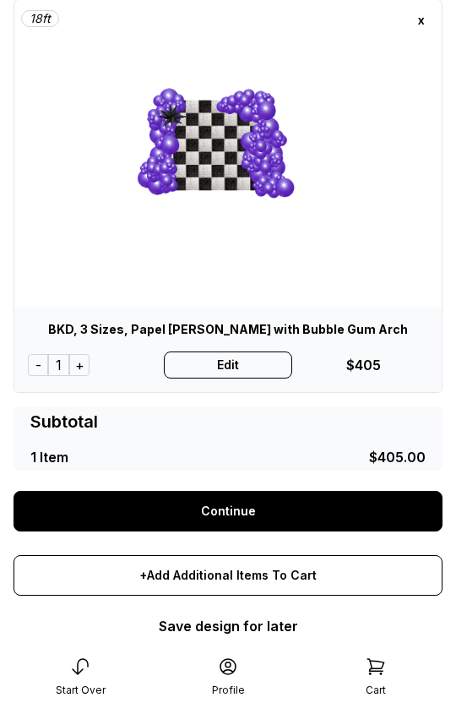
scroll to position [215, 0]
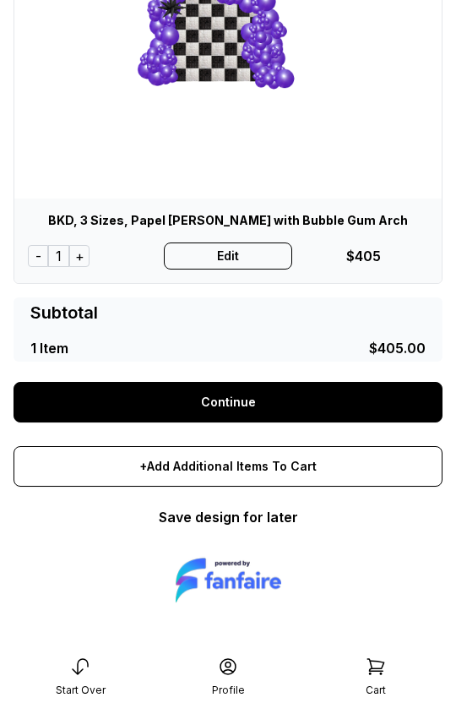
click at [210, 414] on link "Continue" at bounding box center [228, 402] width 429 height 41
